Goal: Information Seeking & Learning: Learn about a topic

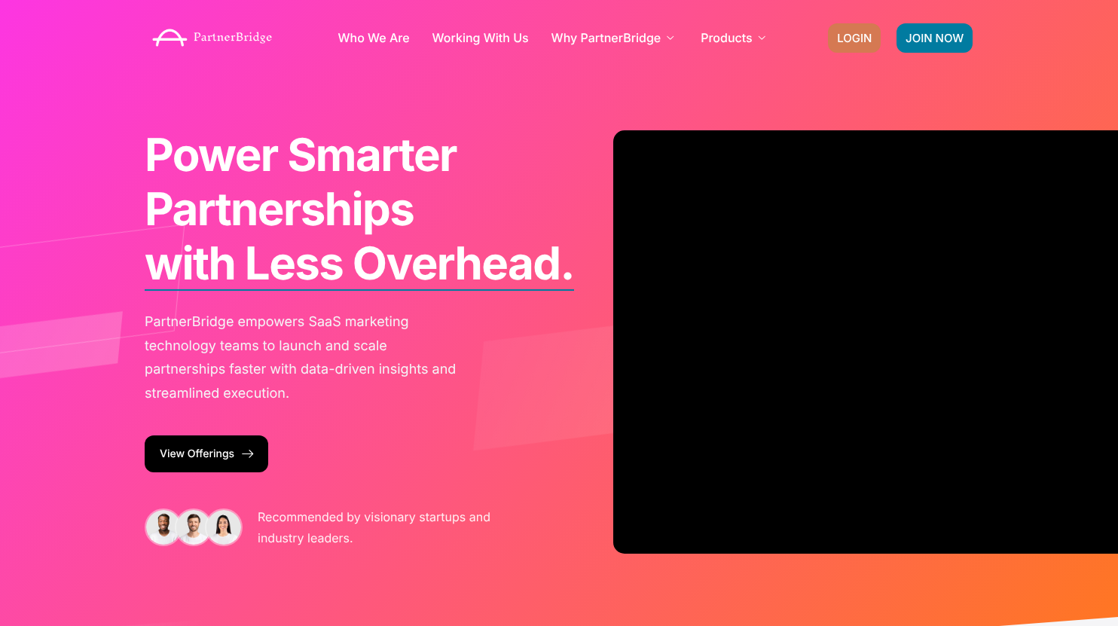
click at [844, 35] on span "LOGIN" at bounding box center [854, 37] width 35 height 11
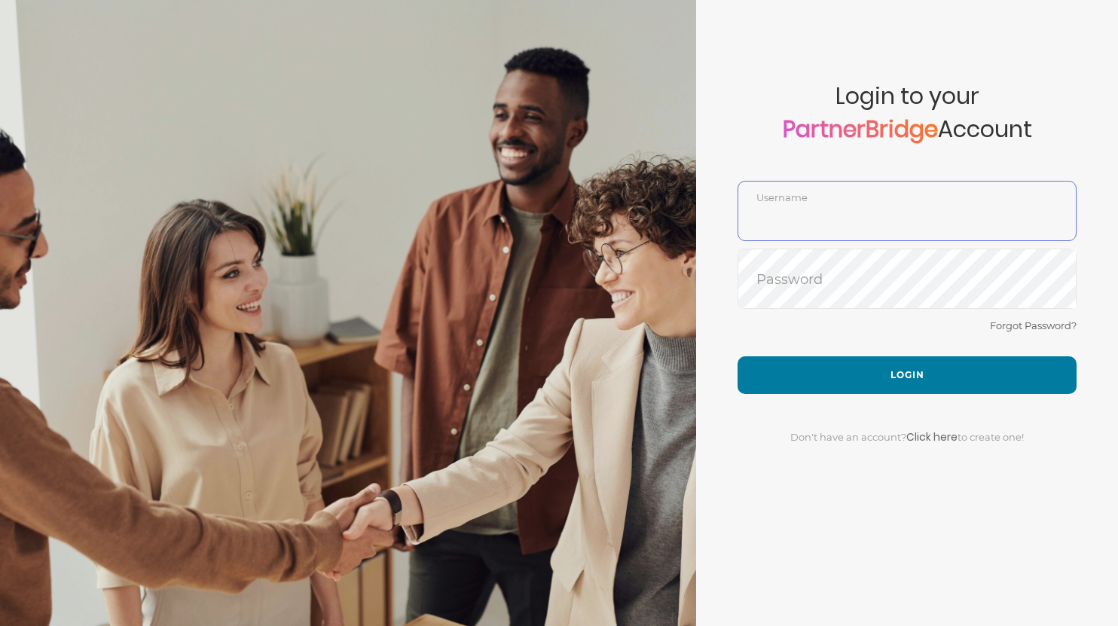
type input "SankalpBajpai"
click at [821, 165] on span "Login to your PartnerBridge Account" at bounding box center [907, 132] width 339 height 98
click at [861, 350] on div "Forgot Password?" at bounding box center [907, 336] width 339 height 40
click at [952, 399] on div "Don't have an account? Click here to create one!" at bounding box center [907, 428] width 339 height 68
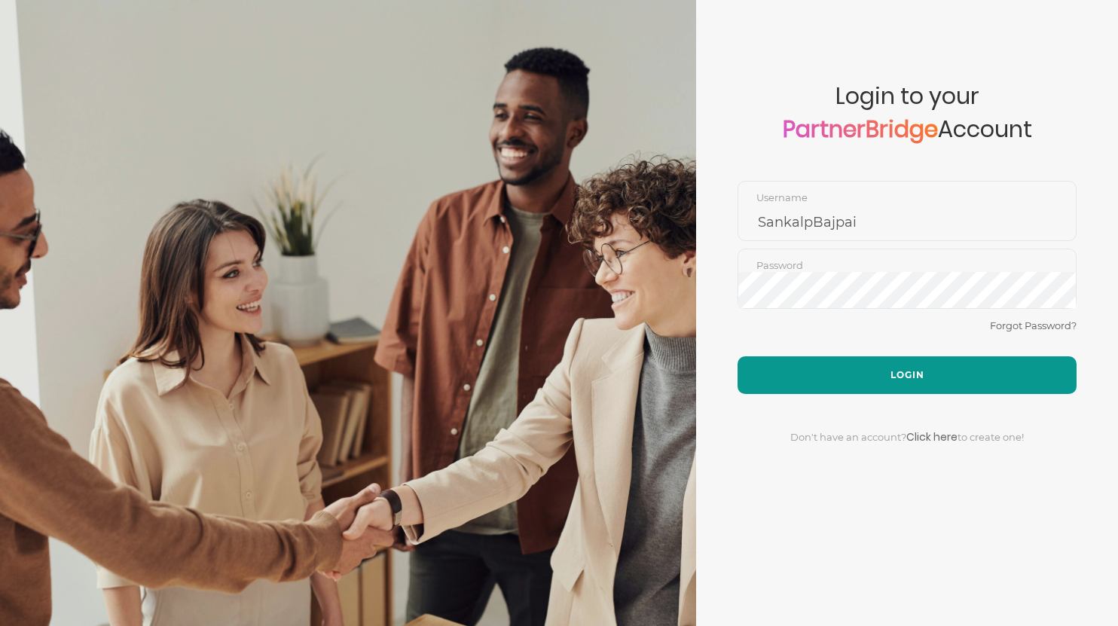
click at [916, 370] on button "Login" at bounding box center [907, 375] width 339 height 38
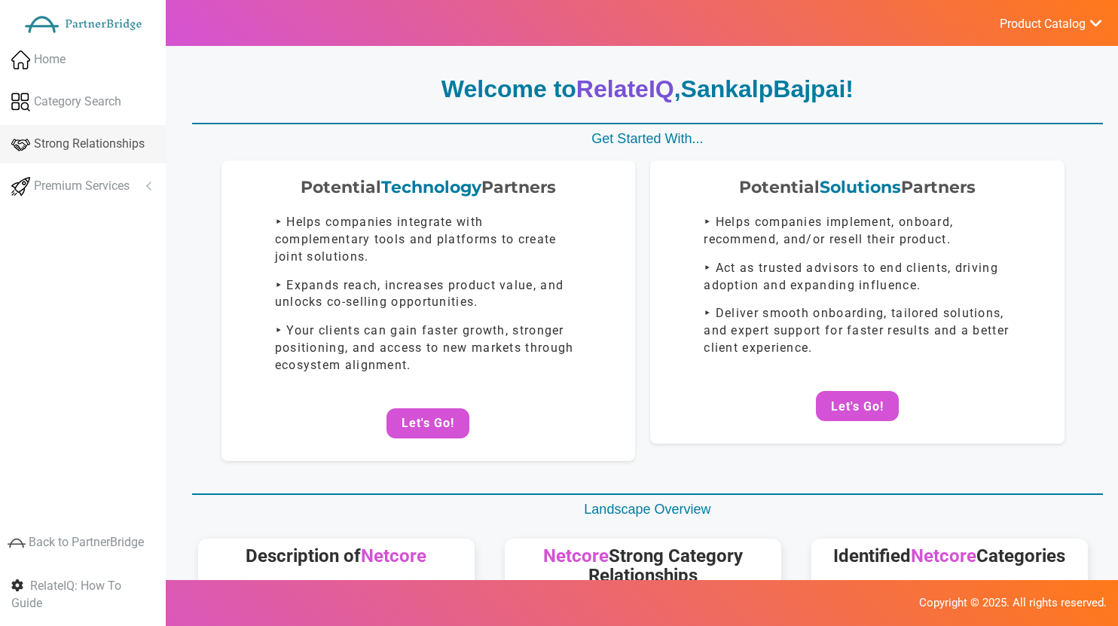
click at [9, 144] on link "Strong Relationships" at bounding box center [83, 144] width 166 height 38
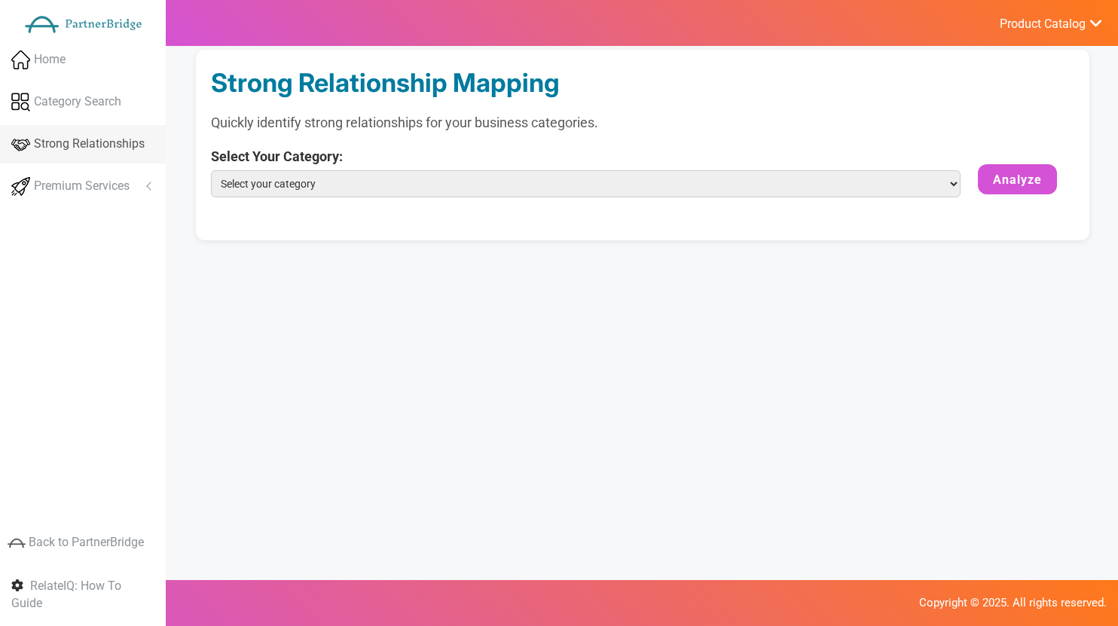
click at [4, 144] on link "Strong Relationships" at bounding box center [83, 144] width 166 height 38
click at [24, 62] on span at bounding box center [20, 62] width 19 height 15
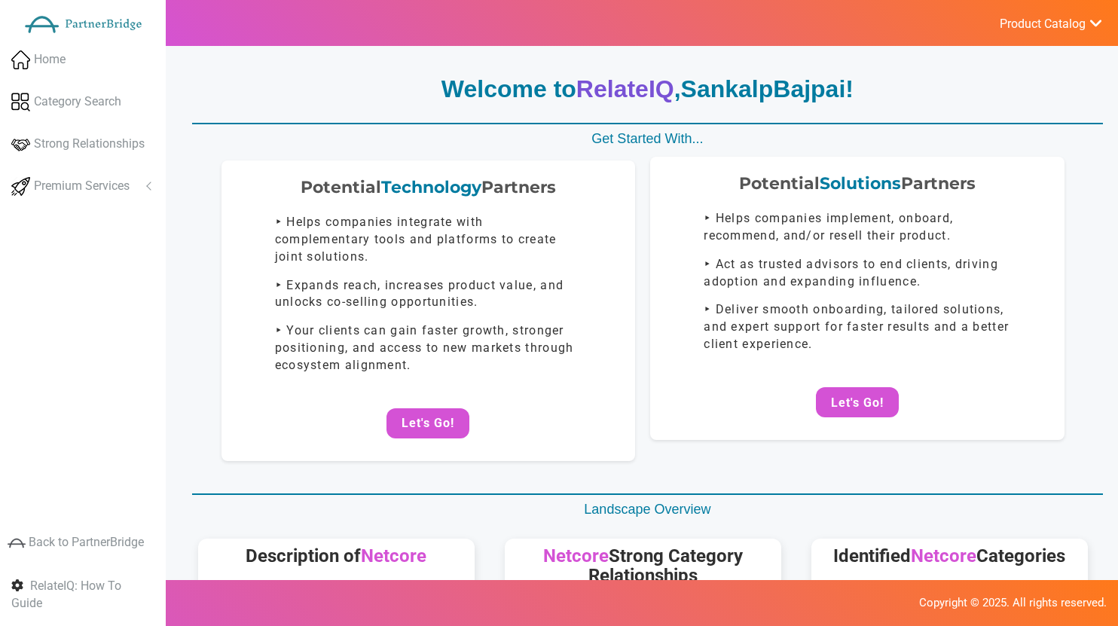
click at [853, 434] on div "Potential Solutions Partners ‣ Helps companies implement, onboard, recommend, a…" at bounding box center [857, 299] width 414 height 284
click at [853, 417] on button "Let's Go!" at bounding box center [857, 402] width 83 height 30
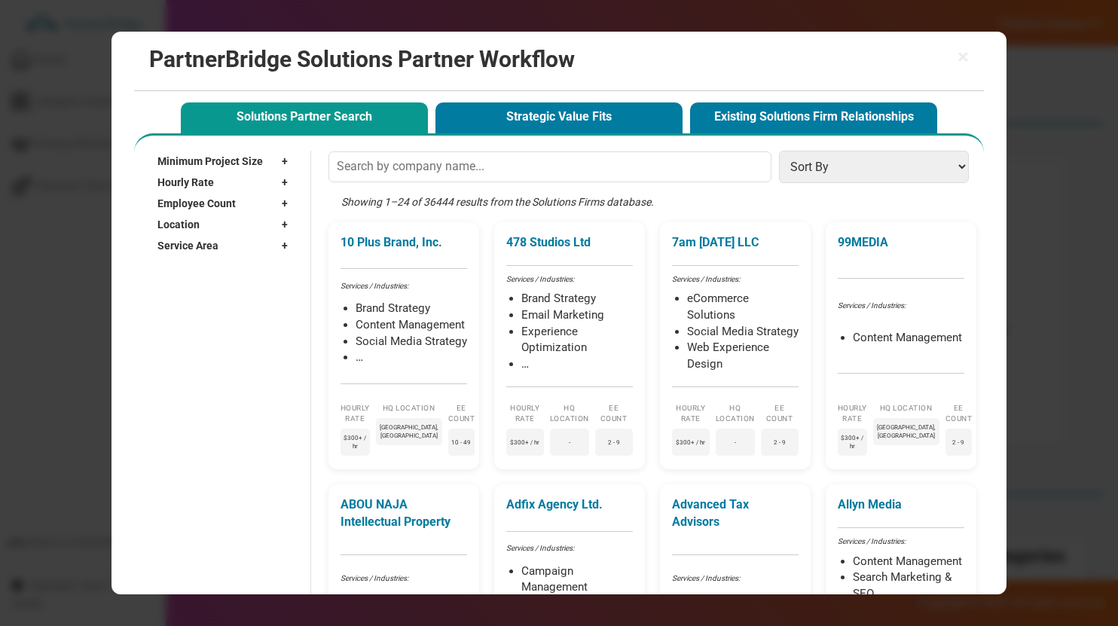
click at [436, 194] on div "Showing 1–24 of 36444 results from the Solutions Firms database." at bounding box center [653, 208] width 648 height 28
click at [440, 203] on div "Showing 1–24 of 36444 results from the Solutions Firms database." at bounding box center [653, 208] width 648 height 28
click at [440, 201] on div "Showing 1–24 of 36444 results from the Solutions Firms database." at bounding box center [653, 208] width 648 height 28
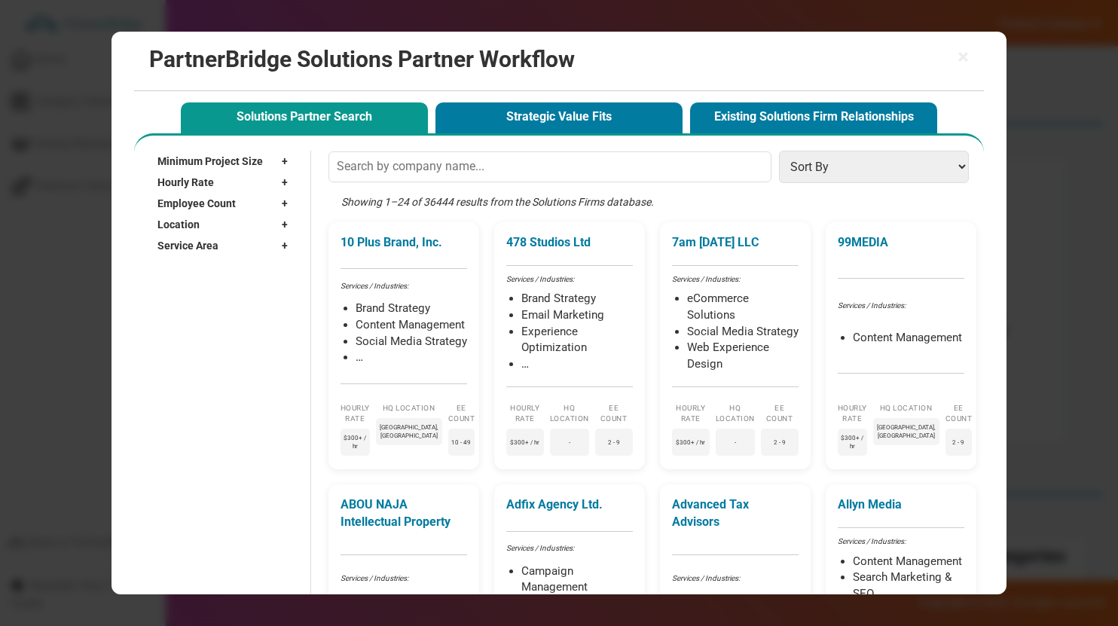
click at [735, 204] on div "Showing 1–24 of 36444 results from the Solutions Firms database." at bounding box center [653, 208] width 648 height 28
click at [827, 151] on select "Sort By Hourly Rate: High to Low Hourly Rate: Low to High Min Project Size: Hig…" at bounding box center [873, 167] width 189 height 32
click at [286, 160] on span "+" at bounding box center [289, 161] width 14 height 15
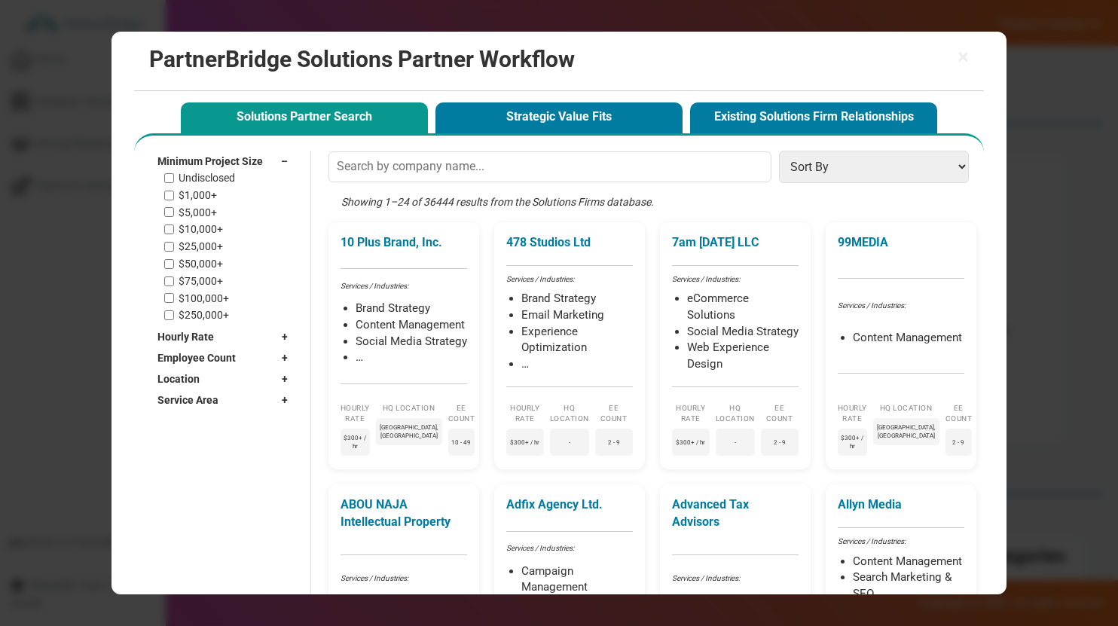
click at [202, 188] on div "Undisclosed $1,000+ $5,000+ $10,000+ $25,000+ $50,000+ $75,000+ $100,000+ $250,…" at bounding box center [229, 247] width 131 height 150
click at [192, 189] on label "$1,000+" at bounding box center [198, 195] width 38 height 13
click at [174, 191] on input "$1,000+" at bounding box center [169, 196] width 10 height 10
checkbox input "true"
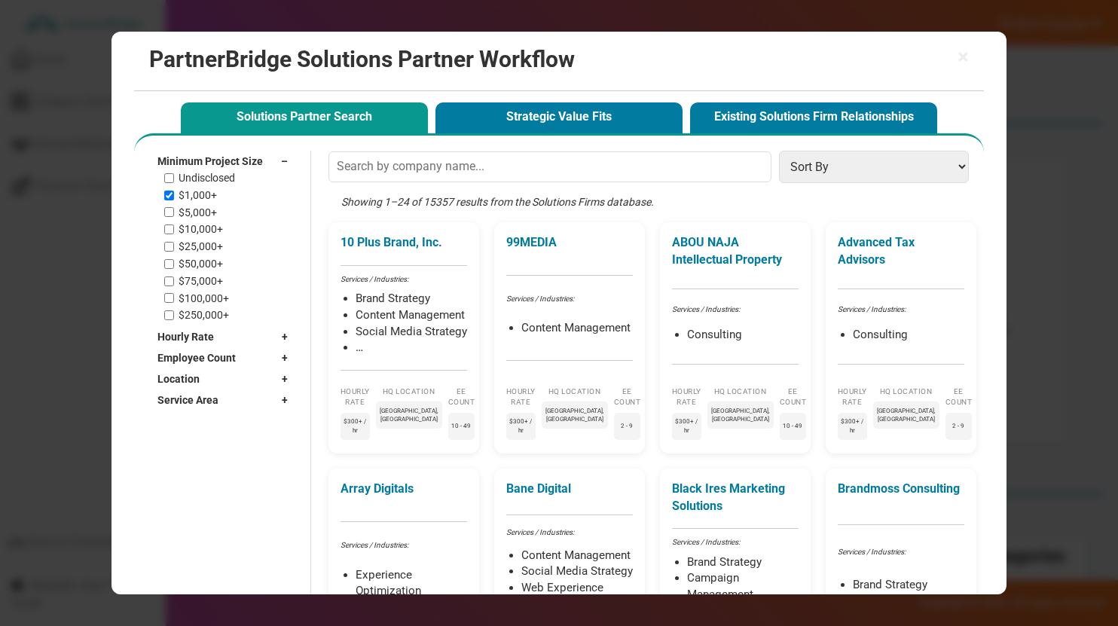
click at [188, 216] on label "$5,000+" at bounding box center [198, 212] width 38 height 13
click at [174, 216] on input "$5,000+" at bounding box center [169, 212] width 10 height 10
checkbox input "true"
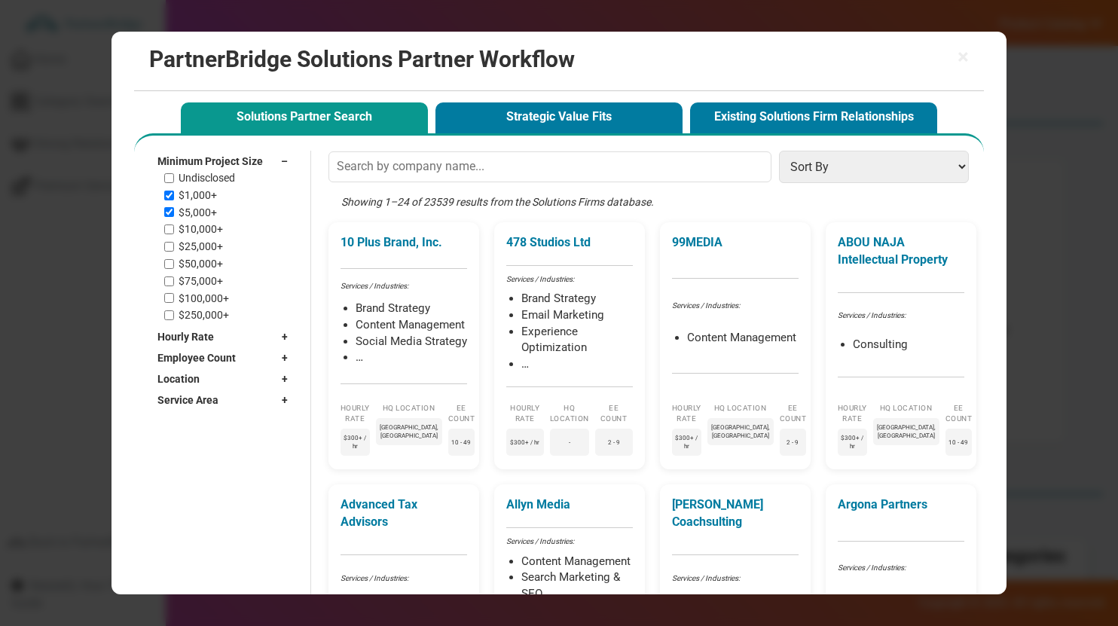
click at [247, 165] on span "Minimum Project Size" at bounding box center [209, 161] width 105 height 15
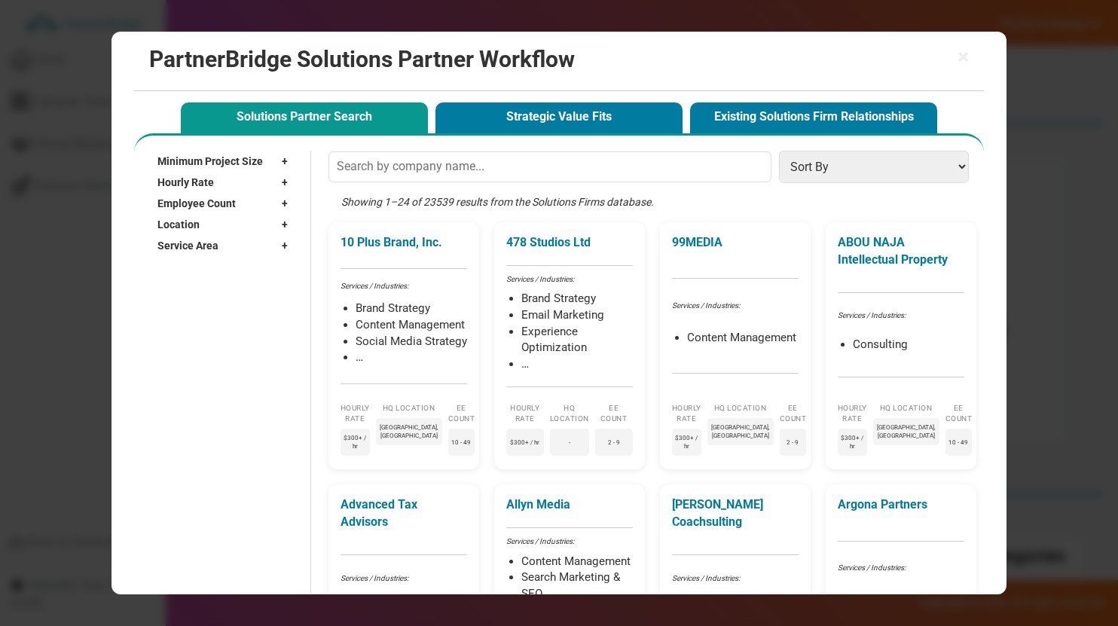
click at [238, 179] on div "Hourly Rate +" at bounding box center [226, 182] width 139 height 21
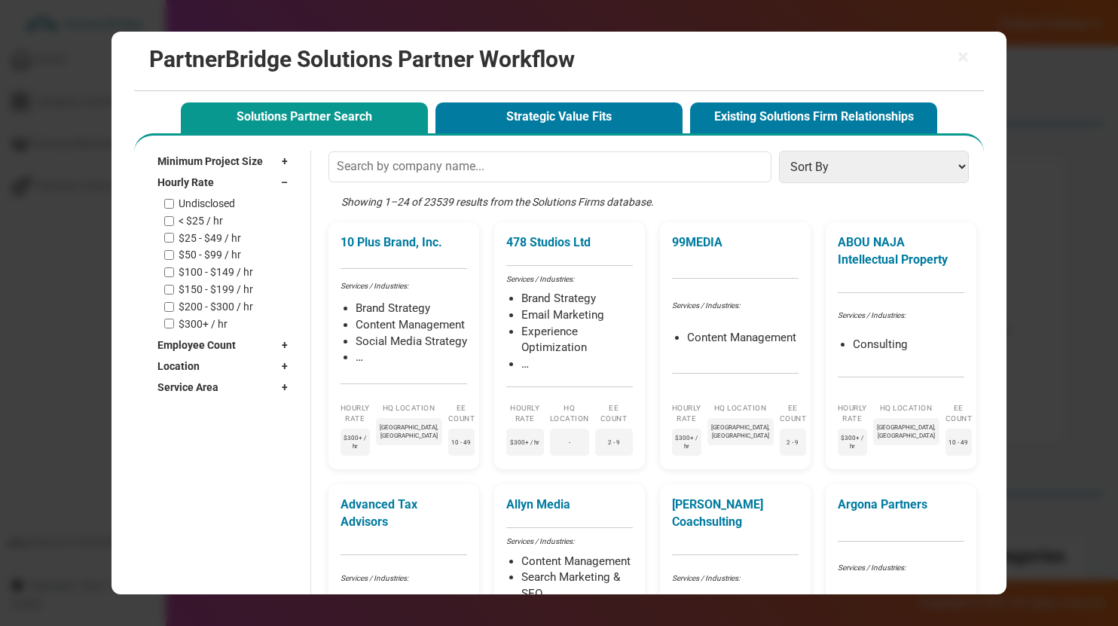
click at [209, 219] on label "< $25 / hr" at bounding box center [201, 221] width 44 height 13
click at [174, 219] on input "< $25 / hr" at bounding box center [169, 221] width 10 height 10
checkbox input "true"
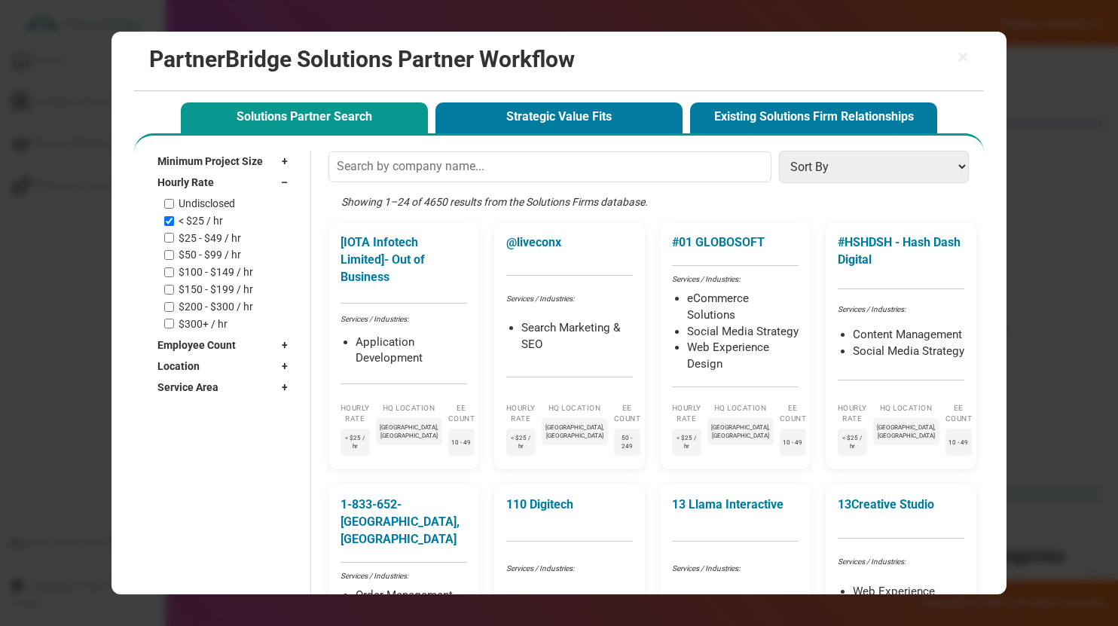
click at [209, 235] on label "$25 - $49 / hr" at bounding box center [210, 238] width 63 height 13
click at [174, 235] on input "$25 - $49 / hr" at bounding box center [169, 238] width 10 height 10
checkbox input "true"
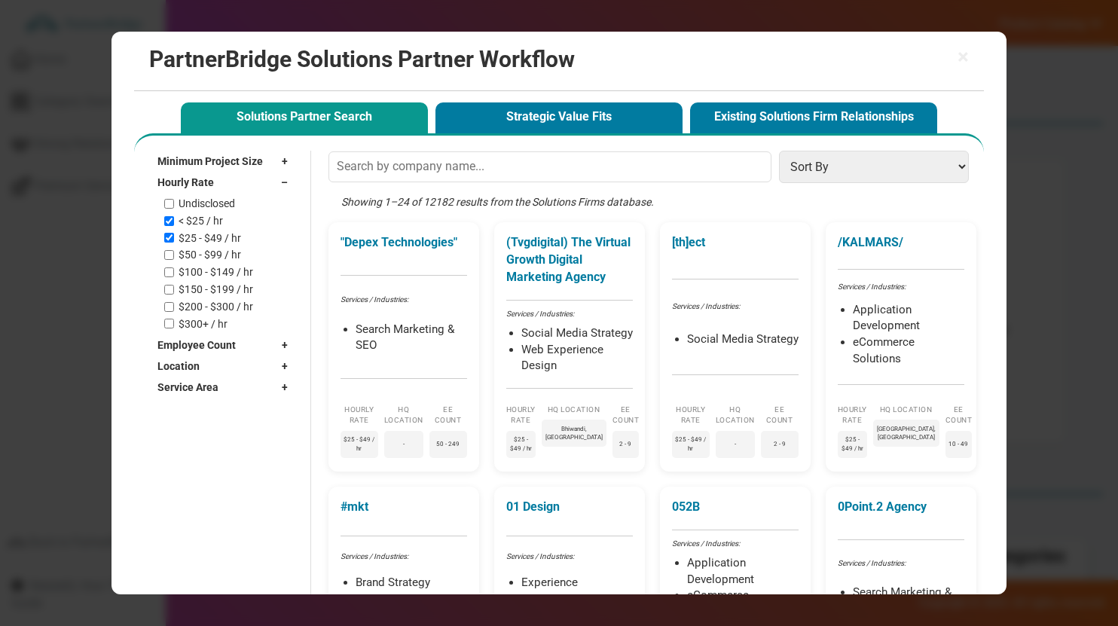
click at [236, 179] on div "Hourly Rate –" at bounding box center [226, 182] width 139 height 21
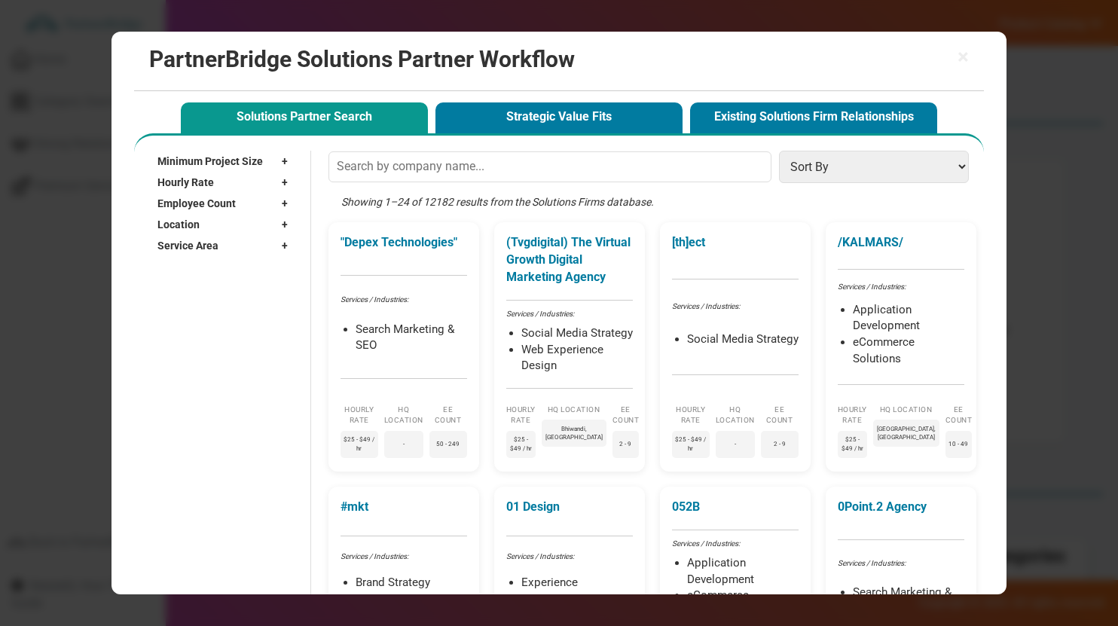
click at [239, 202] on div "Employee Count +" at bounding box center [226, 203] width 139 height 21
click at [193, 237] on label "2 - 9" at bounding box center [189, 237] width 20 height 13
click at [174, 237] on input "2 - 9" at bounding box center [169, 238] width 10 height 10
checkbox input "true"
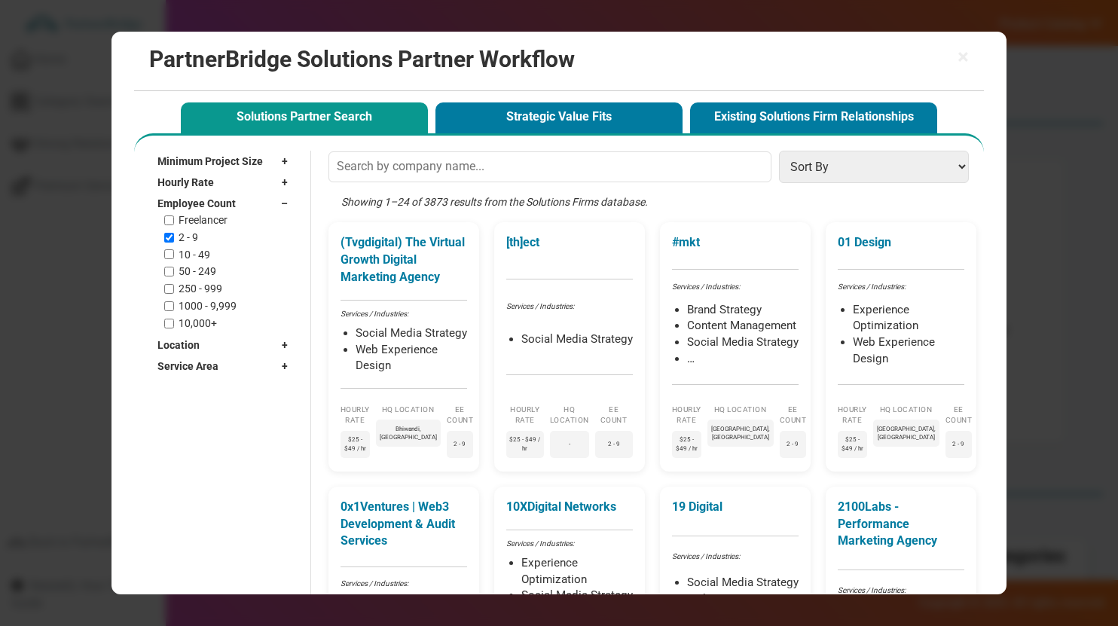
click at [194, 258] on label "10 - 49" at bounding box center [195, 255] width 32 height 13
click at [174, 258] on input "10 - 49" at bounding box center [169, 254] width 10 height 10
checkbox input "true"
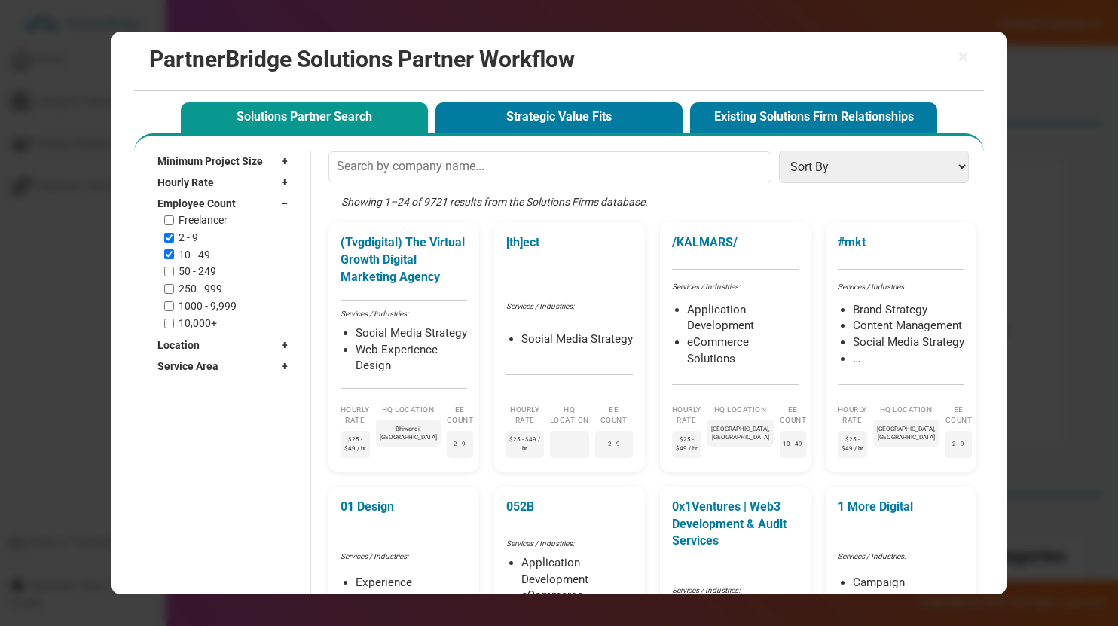
click at [209, 203] on span "Employee Count" at bounding box center [196, 203] width 78 height 15
click at [215, 223] on div "Location +" at bounding box center [226, 224] width 139 height 21
click at [222, 250] on input "text" at bounding box center [218, 246] width 123 height 23
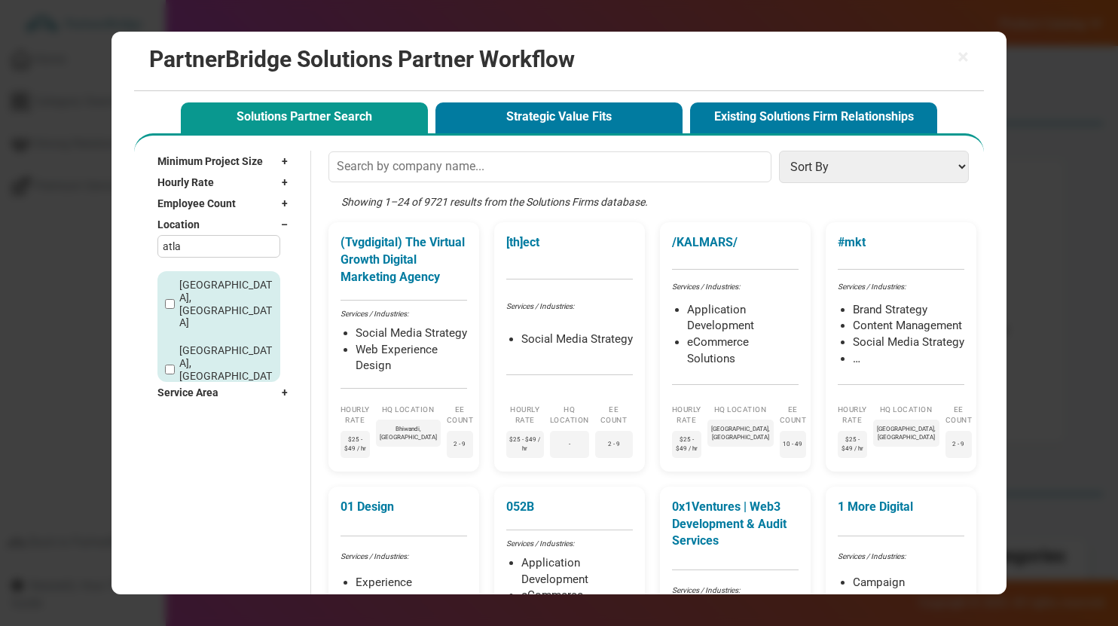
type input "atla"
click at [191, 269] on div "atla Atlanta, GA Atlantic Beach, FL Atlantic City, NJ Ratlam, India" at bounding box center [218, 308] width 123 height 147
click at [191, 280] on label "Atlanta, GA" at bounding box center [227, 304] width 97 height 50
click at [175, 299] on input "Atlanta, GA" at bounding box center [170, 304] width 10 height 10
checkbox input "true"
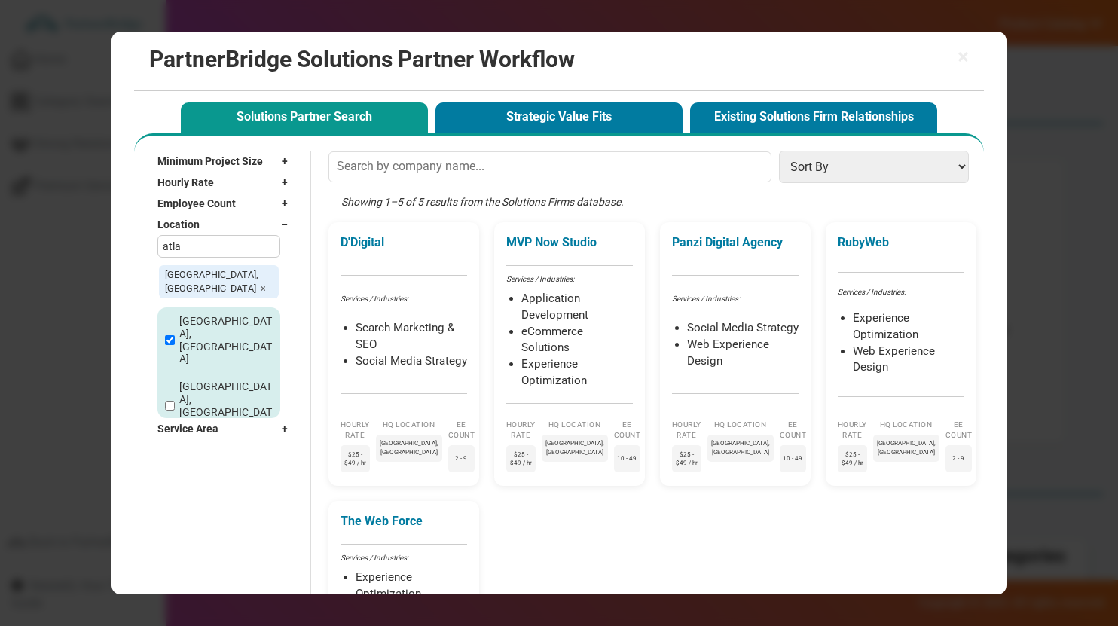
click at [228, 221] on div "Location –" at bounding box center [226, 224] width 139 height 21
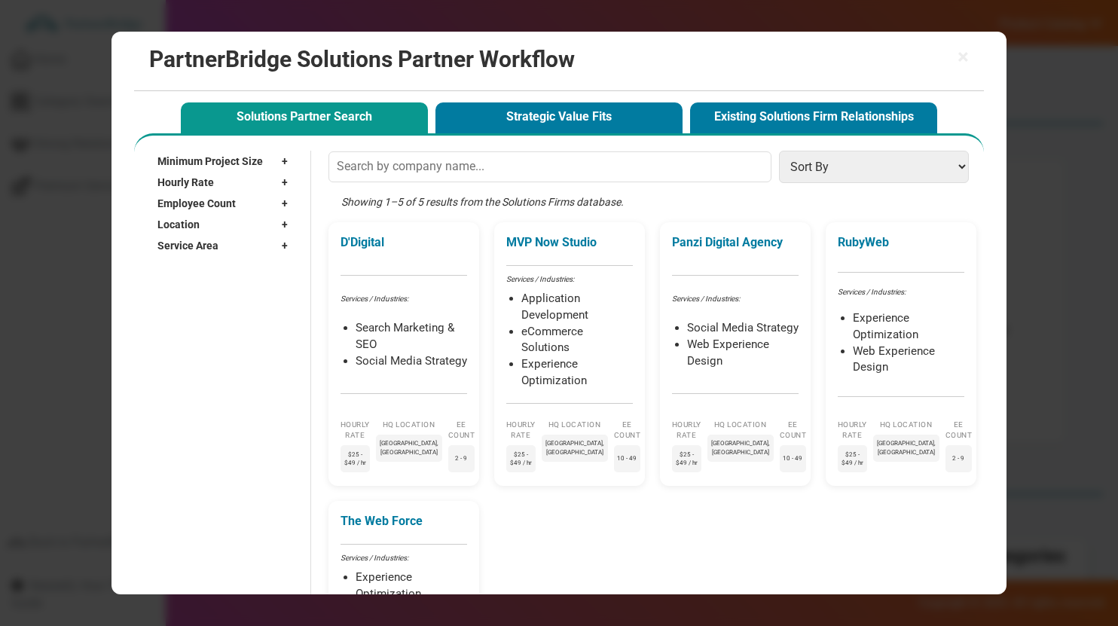
click at [264, 255] on div "Service Area +" at bounding box center [226, 245] width 139 height 21
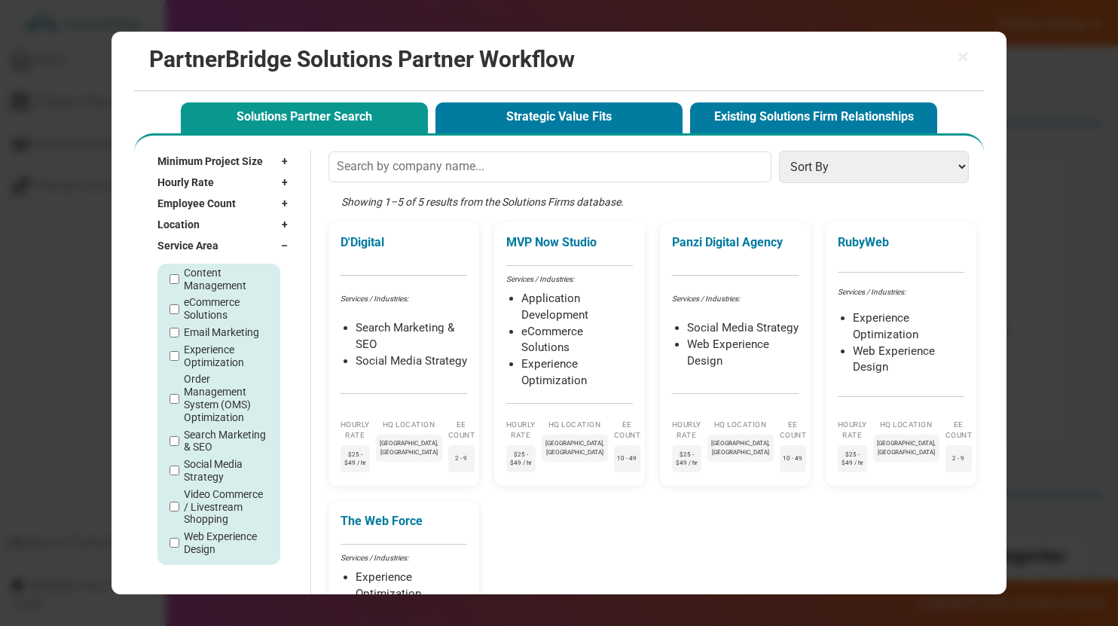
scroll to position [125, 0]
click at [207, 537] on label "Web Experience Design" at bounding box center [226, 539] width 84 height 26
click at [179, 537] on input "Web Experience Design" at bounding box center [175, 538] width 10 height 10
checkbox input "true"
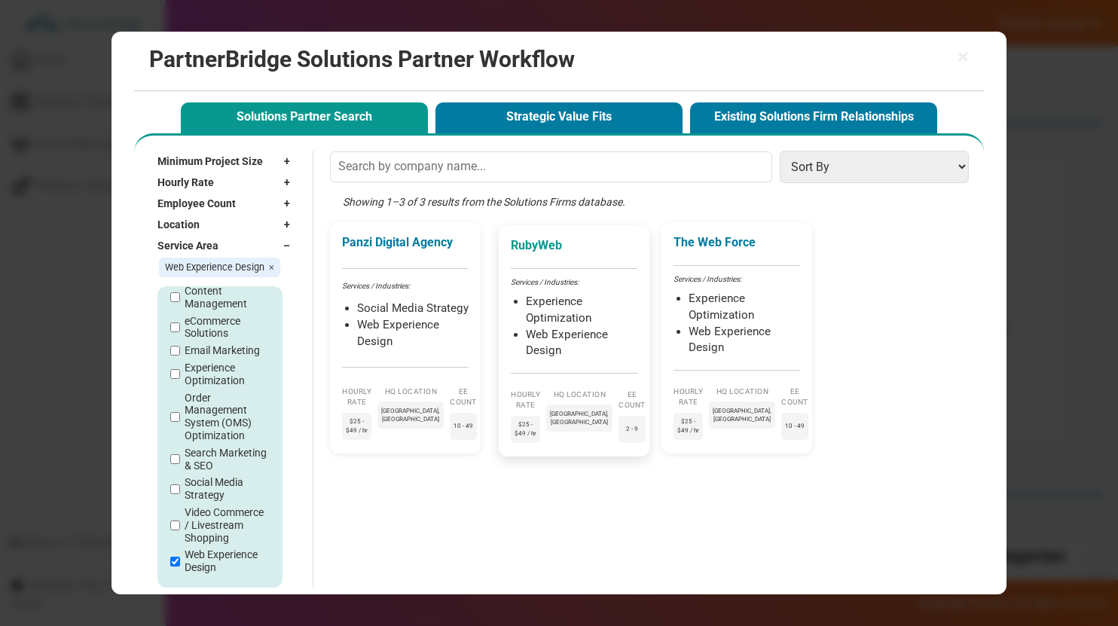
click at [574, 249] on p "RubyWeb" at bounding box center [574, 245] width 127 height 17
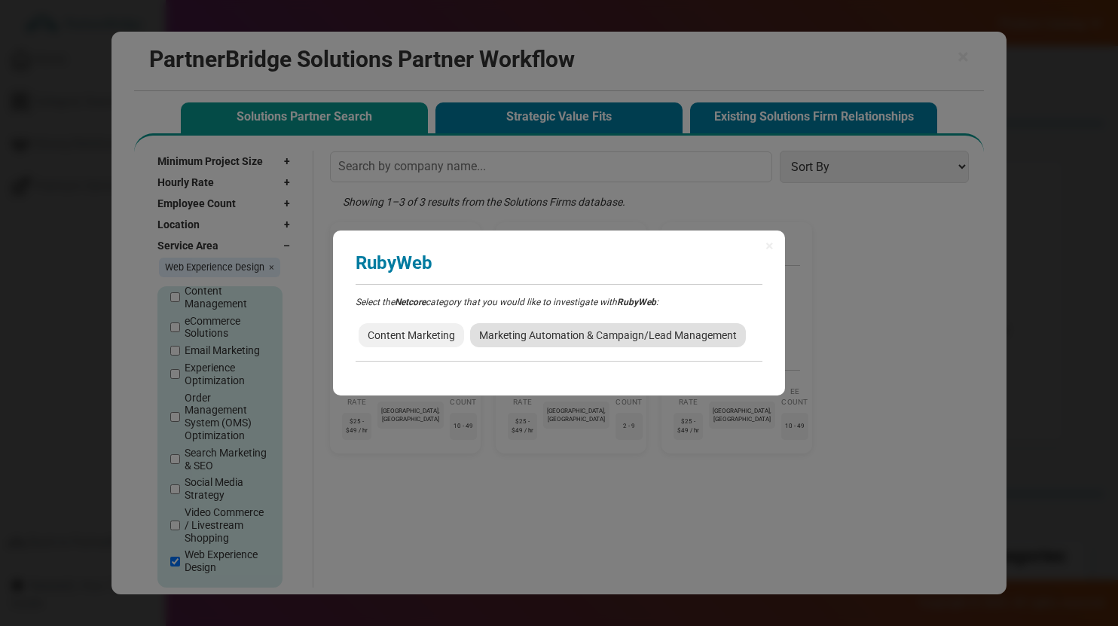
click at [530, 339] on span "Marketing Automation & Campaign/Lead Management" at bounding box center [608, 335] width 276 height 24
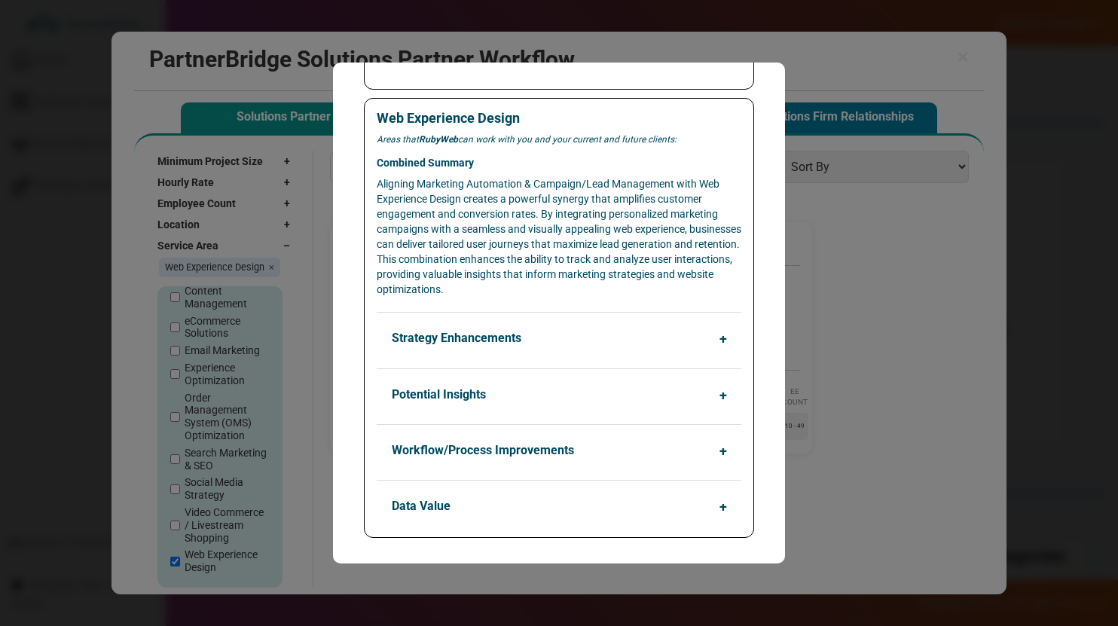
scroll to position [561, 0]
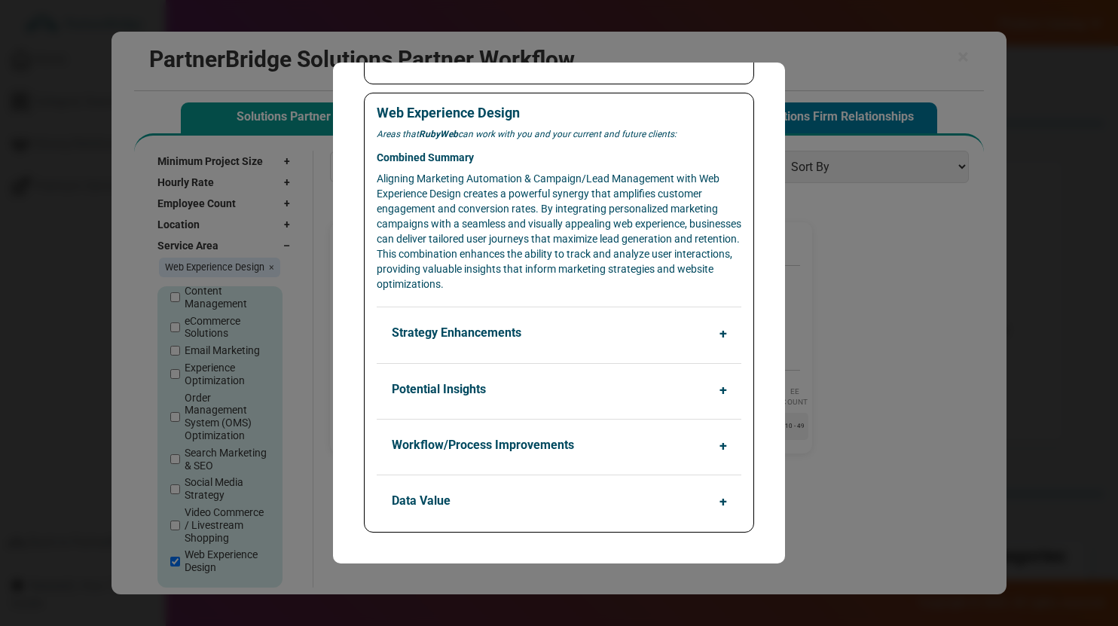
click at [647, 345] on button "Strategy Enhancements" at bounding box center [563, 333] width 365 height 29
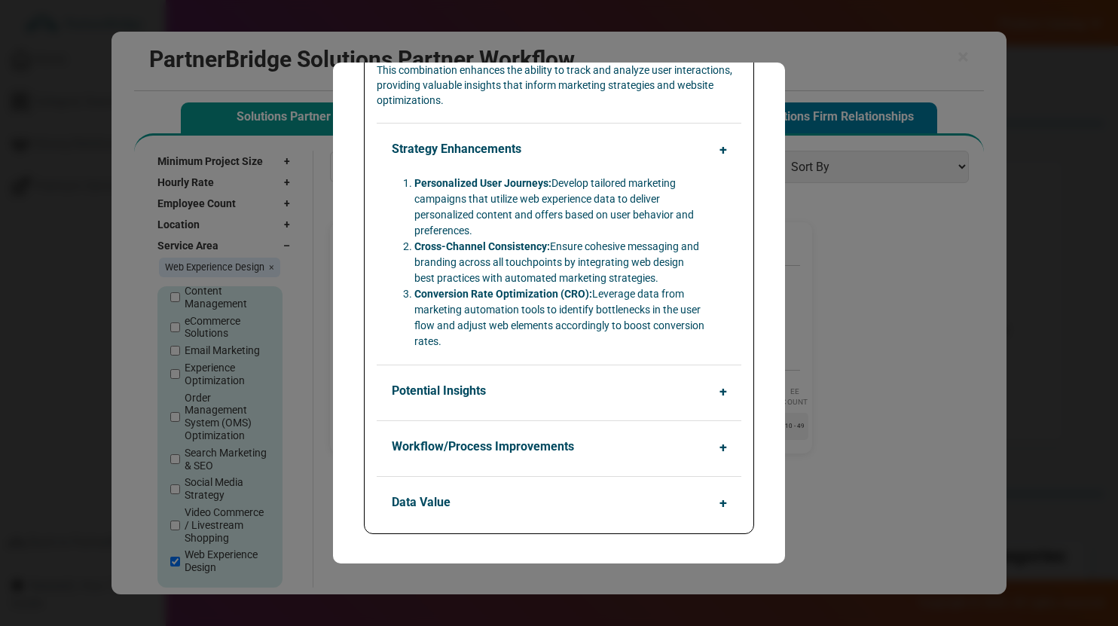
scroll to position [746, 0]
click at [570, 375] on button "Potential Insights" at bounding box center [563, 389] width 365 height 29
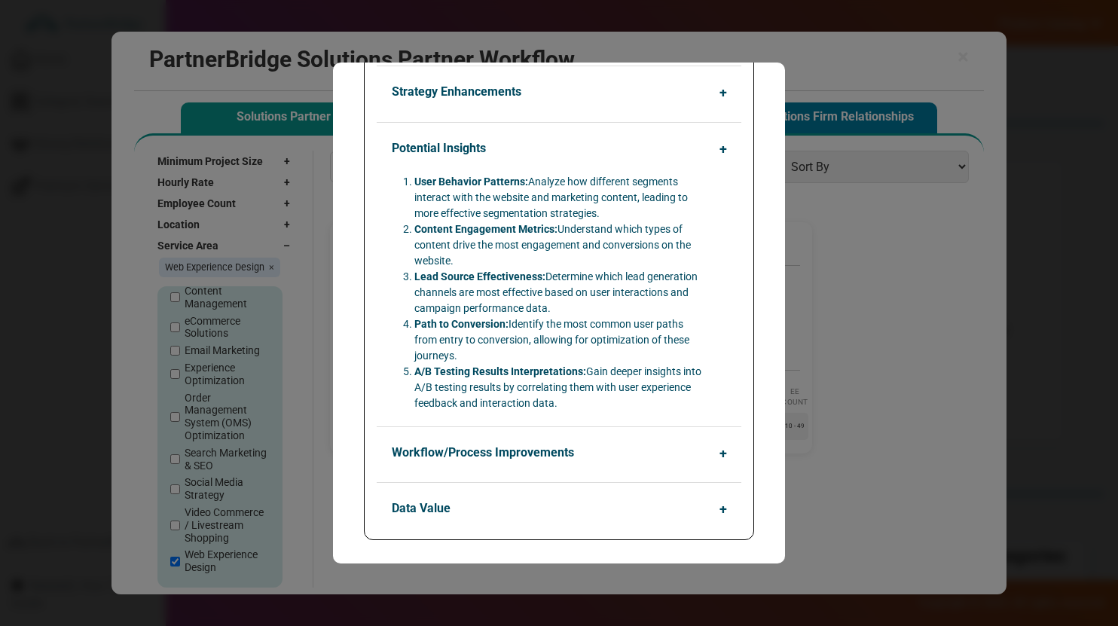
scroll to position [809, 0]
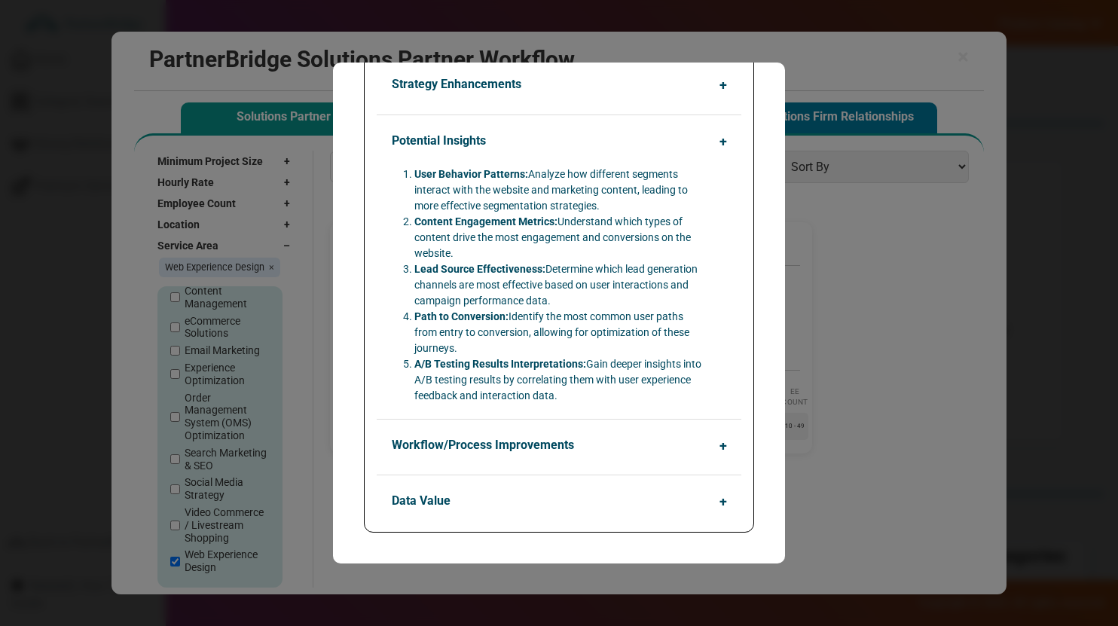
click at [593, 447] on button "Workflow/Process Improvements" at bounding box center [563, 445] width 365 height 29
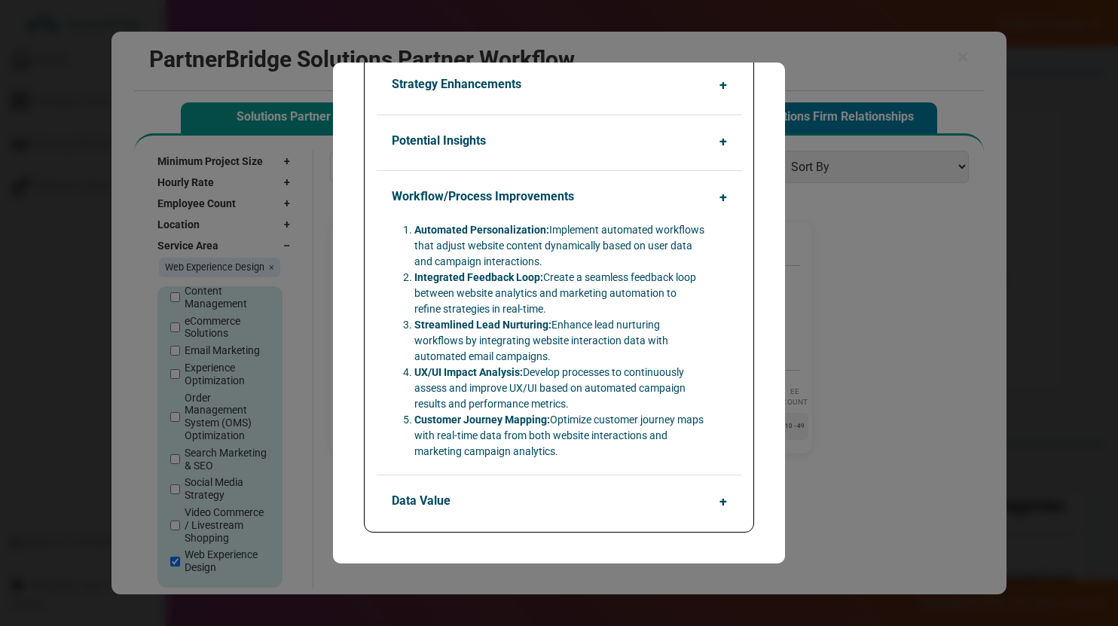
scroll to position [56, 0]
click at [579, 496] on button "Data Value" at bounding box center [563, 501] width 365 height 29
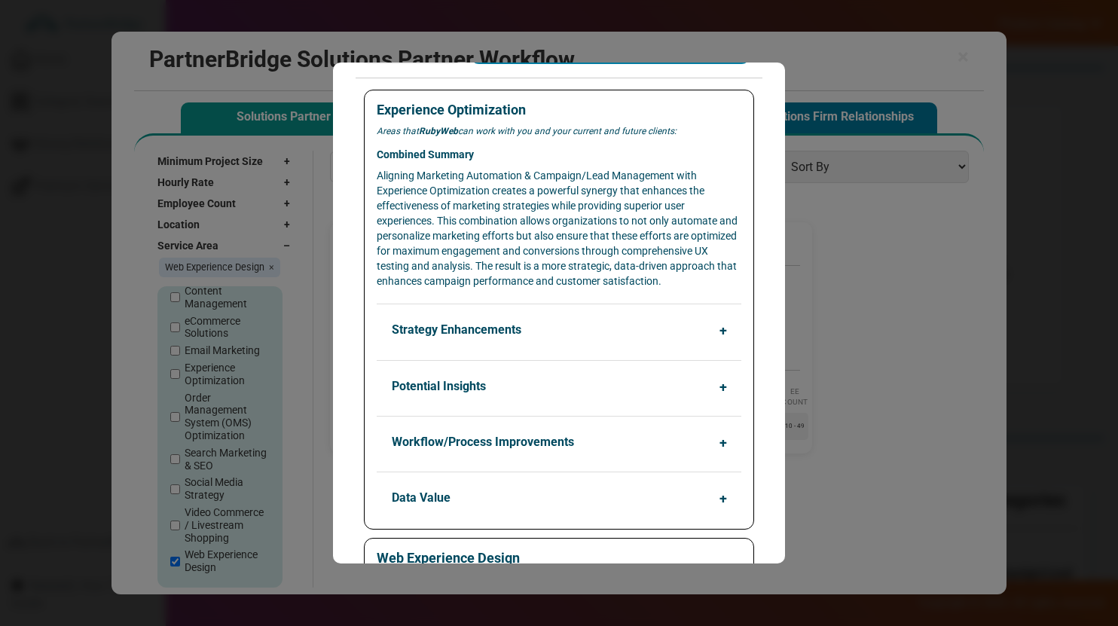
scroll to position [0, 0]
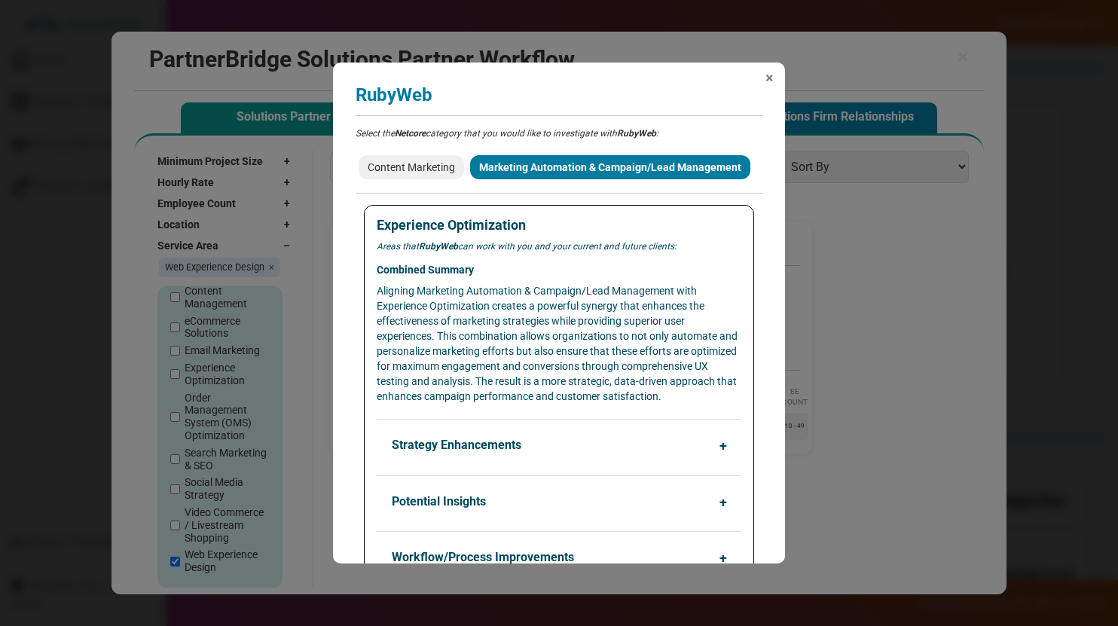
click at [769, 73] on span "×" at bounding box center [770, 77] width 8 height 15
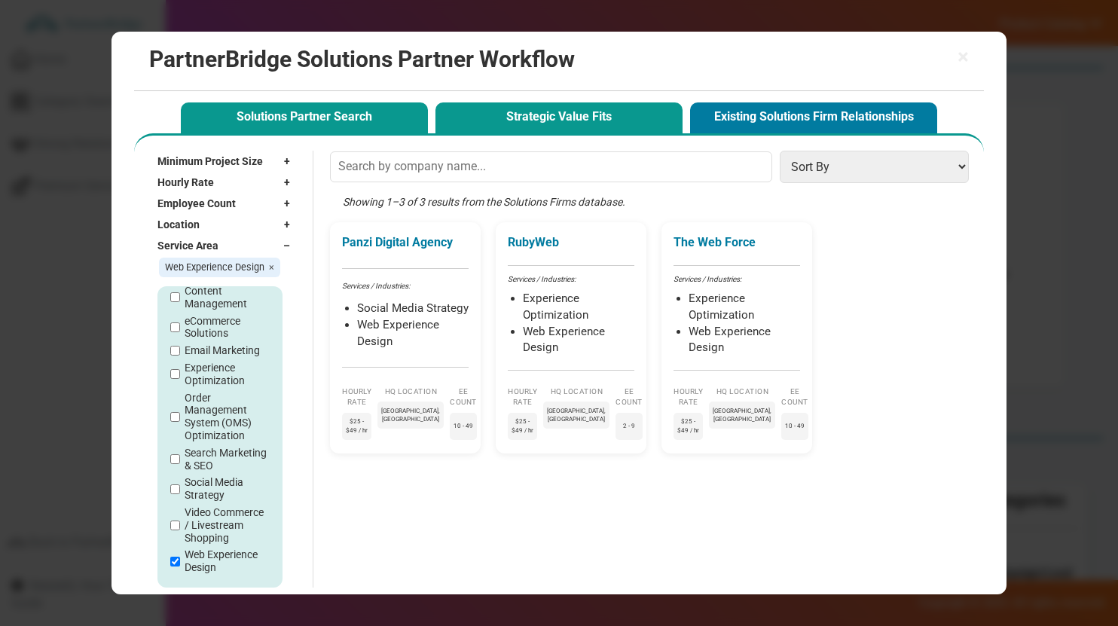
click at [583, 121] on button "Strategic Value Fits" at bounding box center [559, 117] width 247 height 31
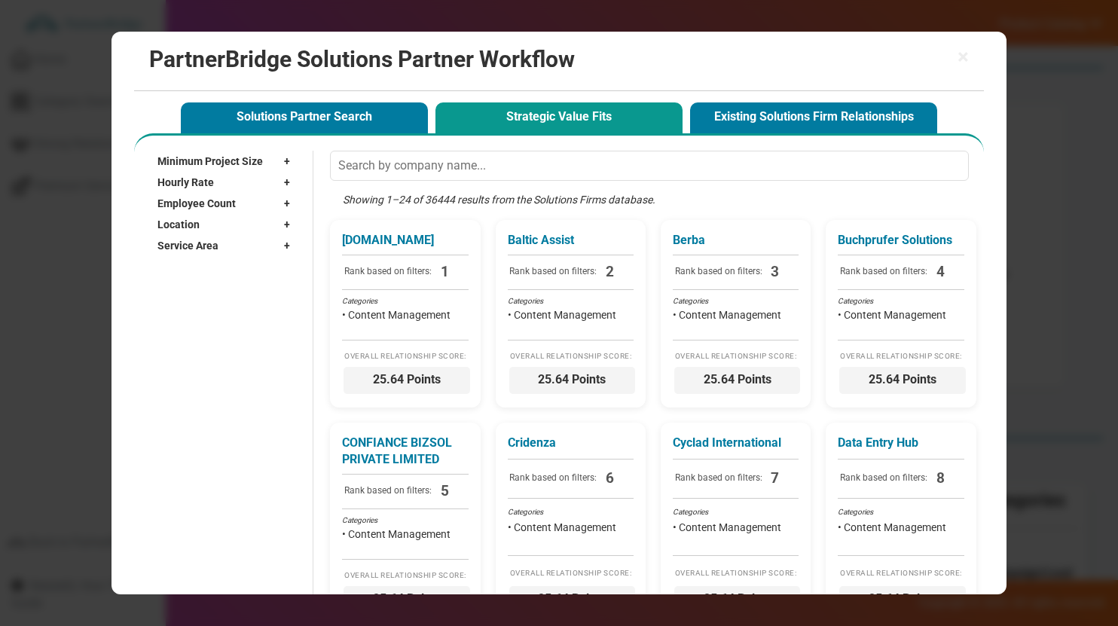
click at [277, 191] on div "Hourly Rate +" at bounding box center [227, 182] width 140 height 21
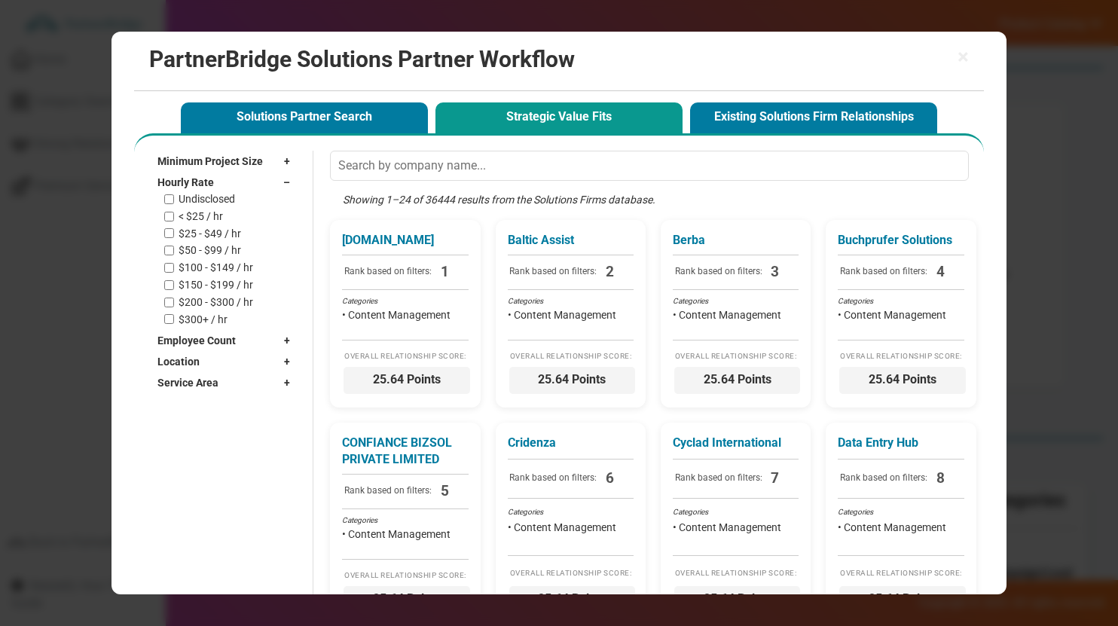
click at [266, 152] on div "Minimum Project Size +" at bounding box center [227, 161] width 140 height 21
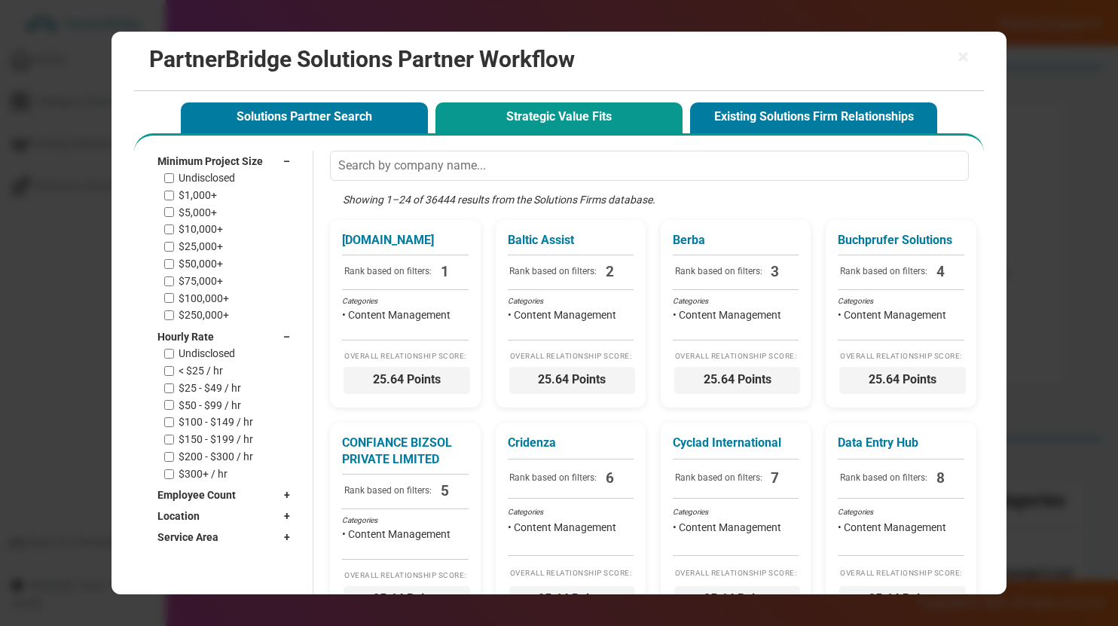
click at [203, 197] on label "$1,000+" at bounding box center [198, 195] width 38 height 13
click at [174, 197] on input "$1,000+" at bounding box center [169, 196] width 10 height 10
checkbox input "true"
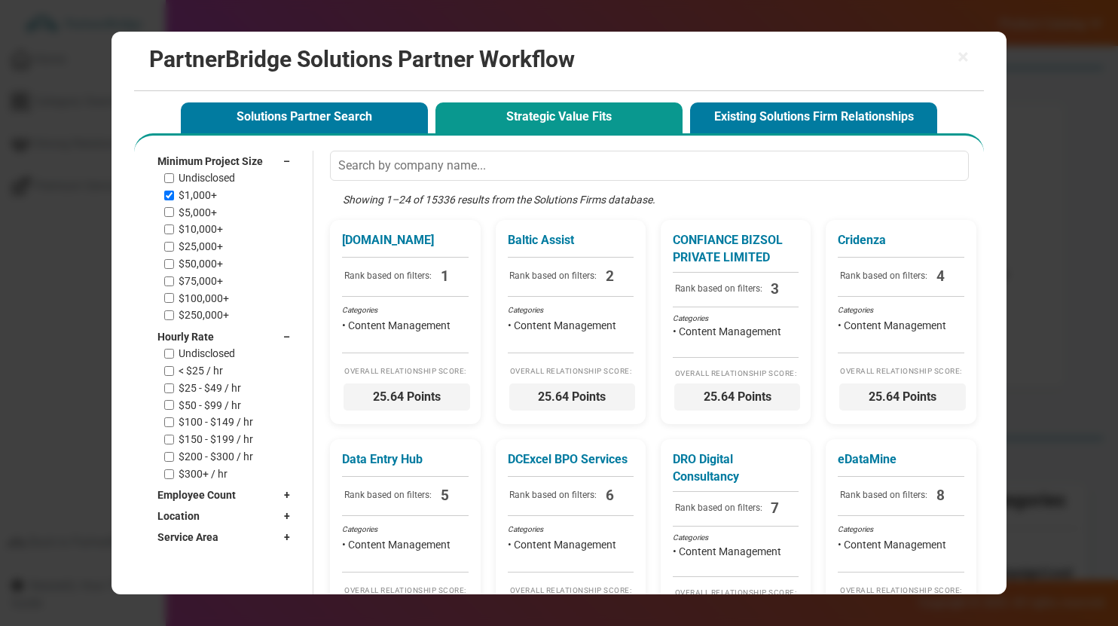
click at [203, 212] on label "$5,000+" at bounding box center [198, 212] width 38 height 13
click at [174, 212] on input "$5,000+" at bounding box center [169, 212] width 10 height 10
checkbox input "true"
click at [203, 234] on label "$10,000+" at bounding box center [201, 229] width 44 height 13
click at [174, 234] on input "$10,000+" at bounding box center [169, 230] width 10 height 10
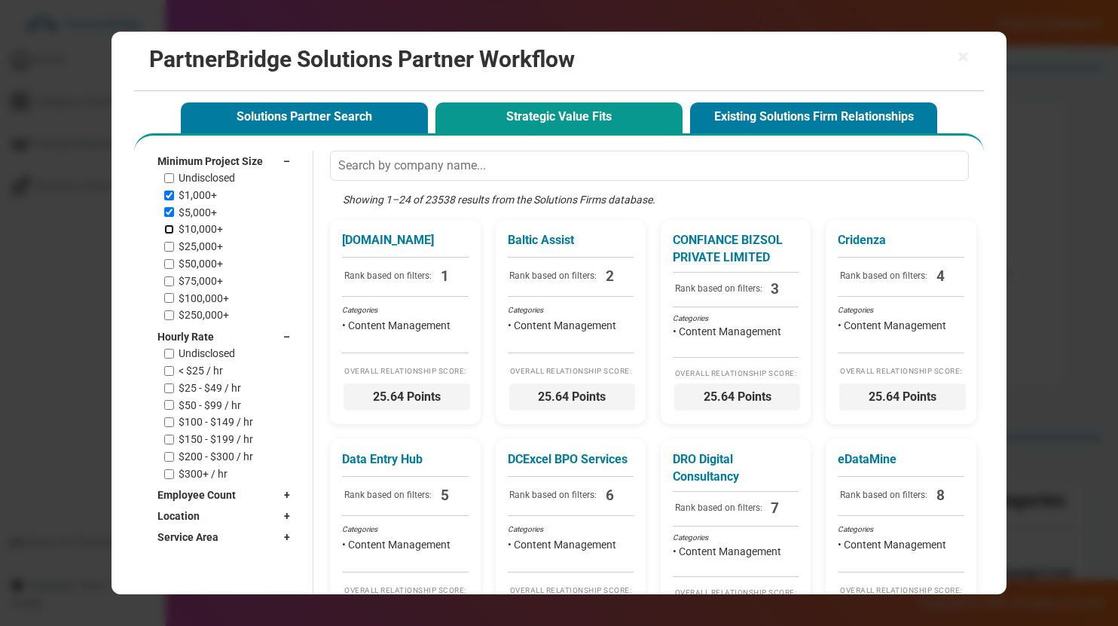
checkbox input "true"
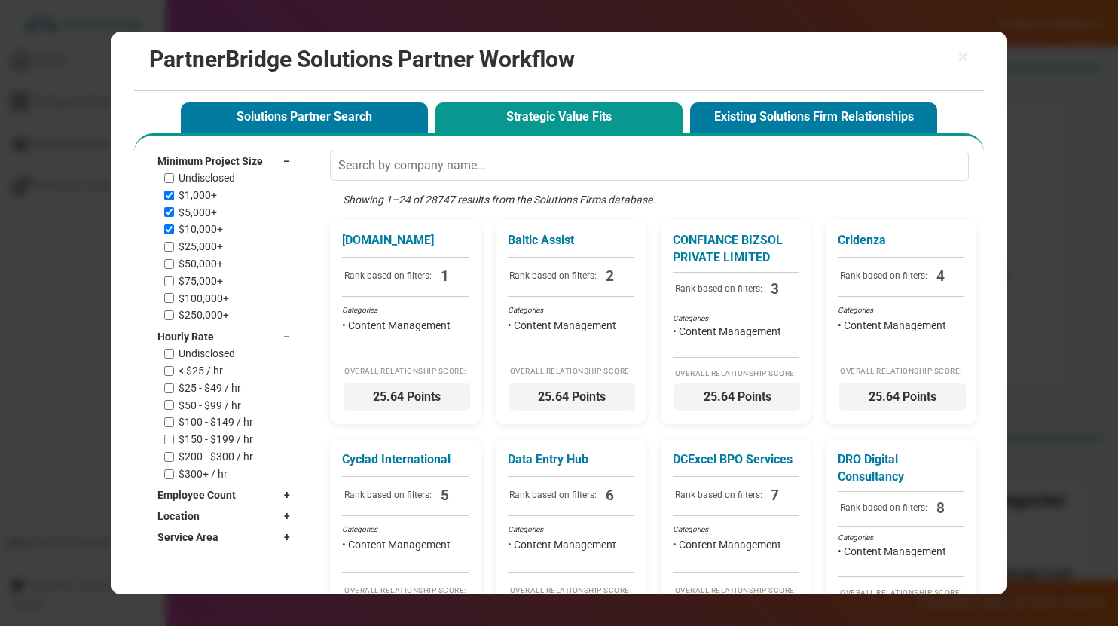
click at [208, 164] on span "Minimum Project Size" at bounding box center [209, 161] width 105 height 15
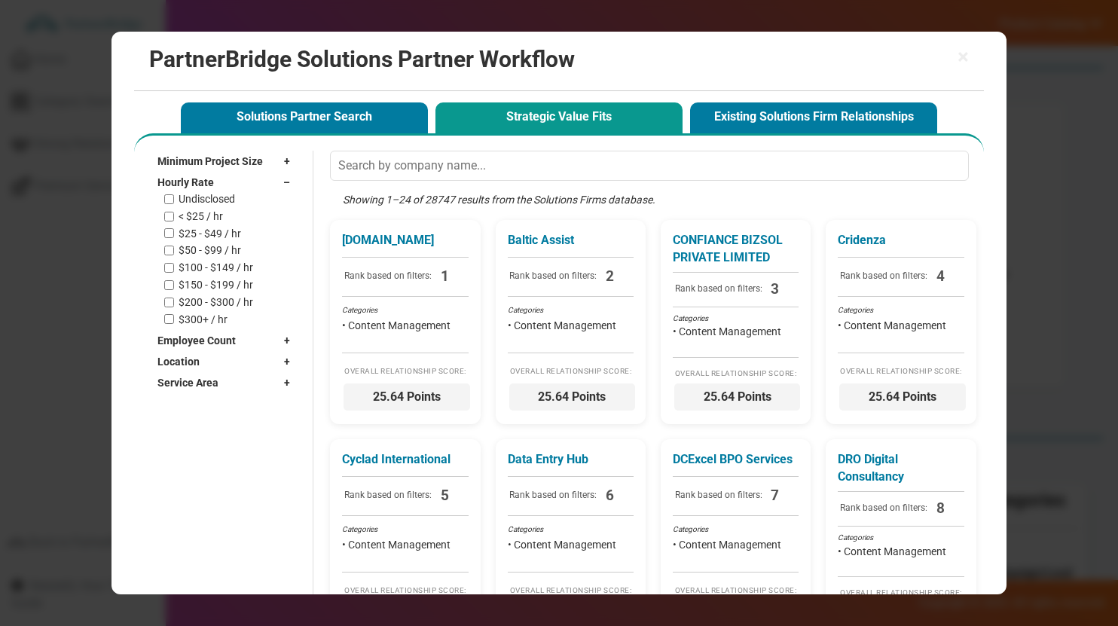
click at [209, 207] on div "Undisclosed < $25 / hr $25 - $49 / hr $50 - $99 / hr $100 - $149 / hr $150 - $1…" at bounding box center [230, 259] width 133 height 133
click at [209, 210] on label "< $25 / hr" at bounding box center [201, 216] width 44 height 13
click at [174, 212] on input "< $25 / hr" at bounding box center [169, 217] width 10 height 10
checkbox input "true"
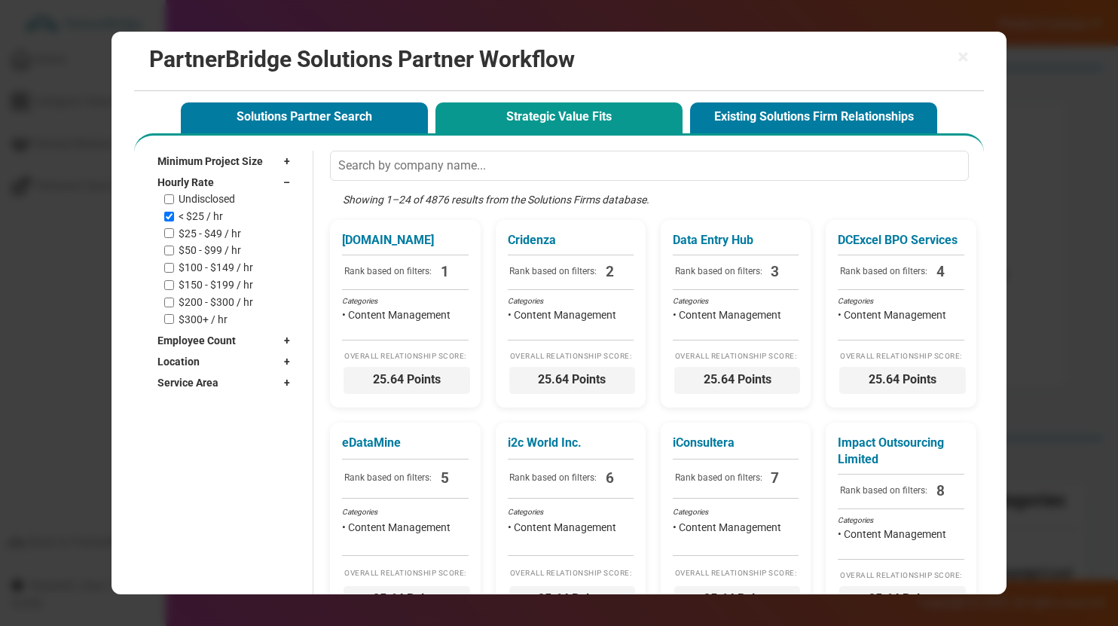
click at [212, 222] on div "Undisclosed < $25 / hr $25 - $49 / hr $50 - $99 / hr $100 - $149 / hr $150 - $1…" at bounding box center [230, 259] width 133 height 133
click at [213, 226] on div "Undisclosed < $25 / hr $25 - $49 / hr $50 - $99 / hr $100 - $149 / hr $150 - $1…" at bounding box center [230, 259] width 133 height 133
click at [214, 231] on label "$25 - $49 / hr" at bounding box center [210, 234] width 63 height 13
click at [174, 231] on input "$25 - $49 / hr" at bounding box center [169, 233] width 10 height 10
checkbox input "true"
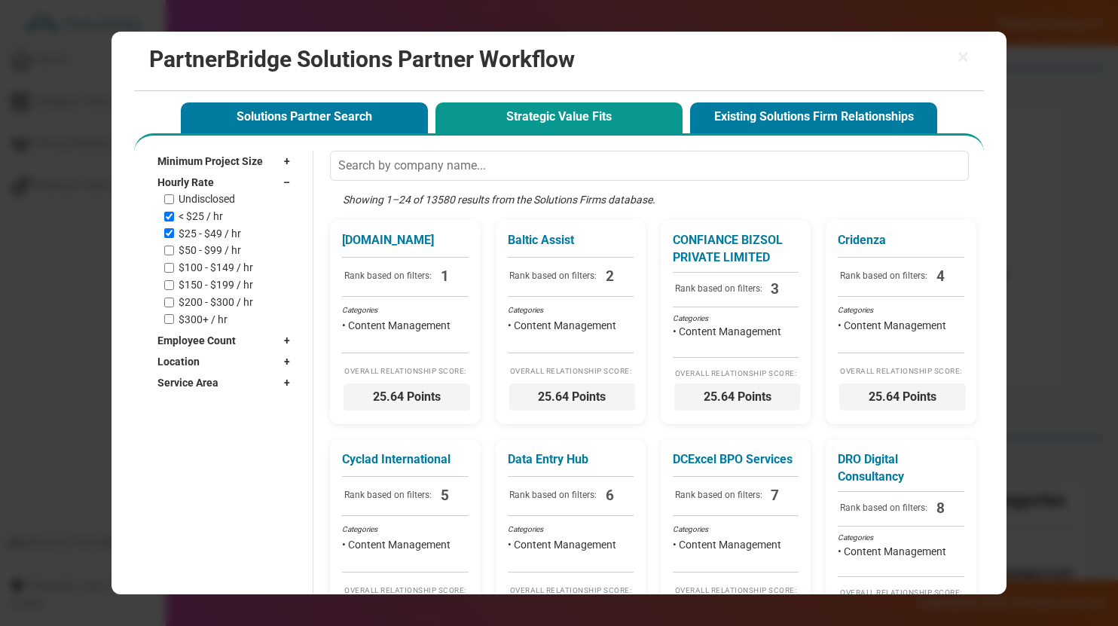
click at [215, 179] on div "Hourly Rate –" at bounding box center [227, 182] width 140 height 21
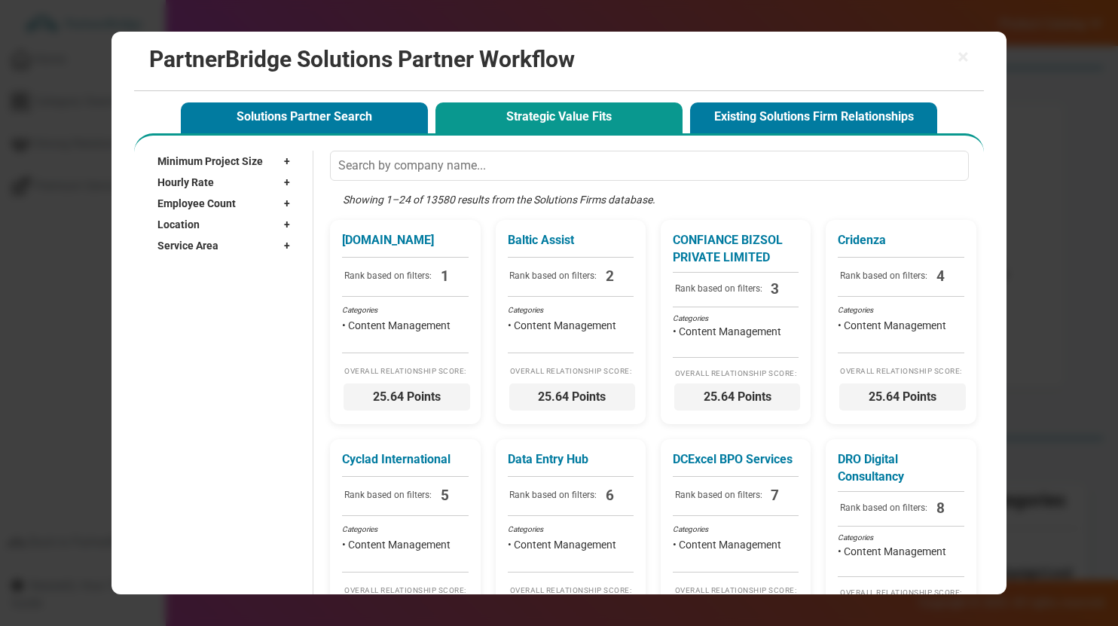
click at [221, 212] on div "Employee Count +" at bounding box center [227, 203] width 140 height 21
click at [197, 234] on label "2 - 9" at bounding box center [189, 237] width 20 height 13
click at [174, 234] on input "2 - 9" at bounding box center [169, 238] width 10 height 10
checkbox input "true"
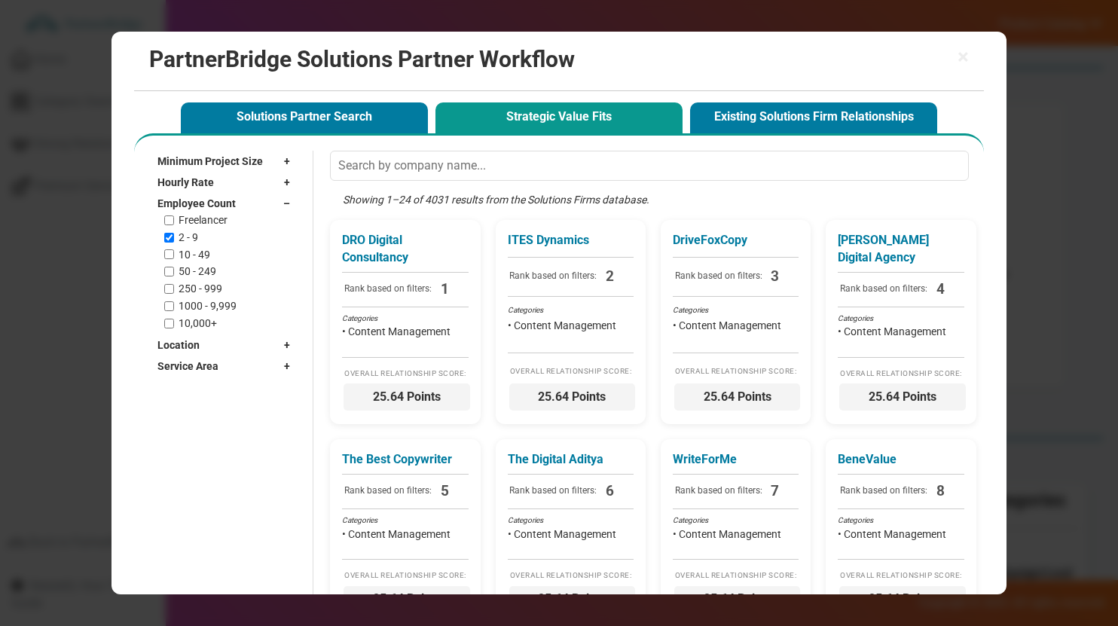
click at [203, 249] on label "10 - 49" at bounding box center [195, 255] width 32 height 13
click at [174, 249] on input "10 - 49" at bounding box center [169, 254] width 10 height 10
checkbox input "true"
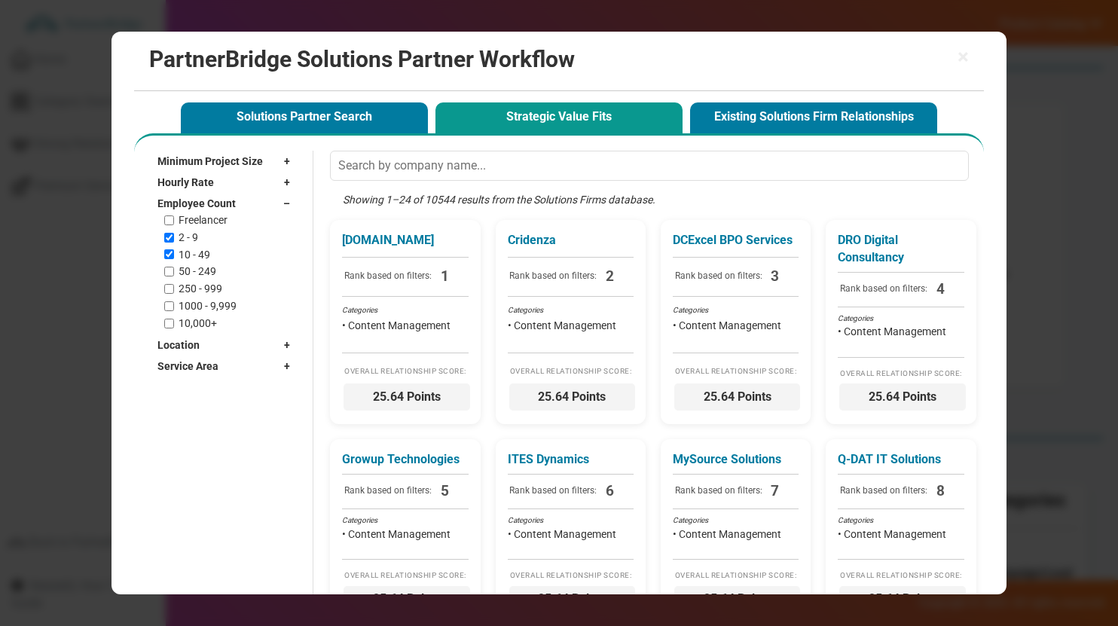
click at [200, 271] on label "50 - 249" at bounding box center [198, 271] width 38 height 13
click at [174, 271] on input "50 - 249" at bounding box center [169, 272] width 10 height 10
checkbox input "true"
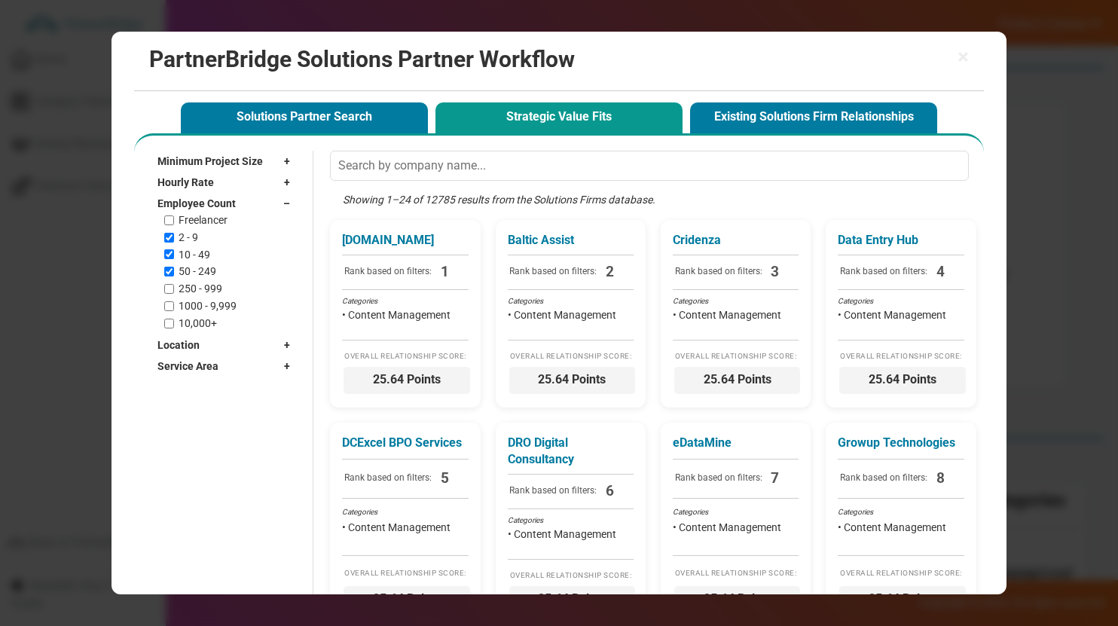
click at [202, 198] on span "Employee Count" at bounding box center [196, 203] width 78 height 15
click at [201, 237] on div "Service Area +" at bounding box center [227, 245] width 140 height 21
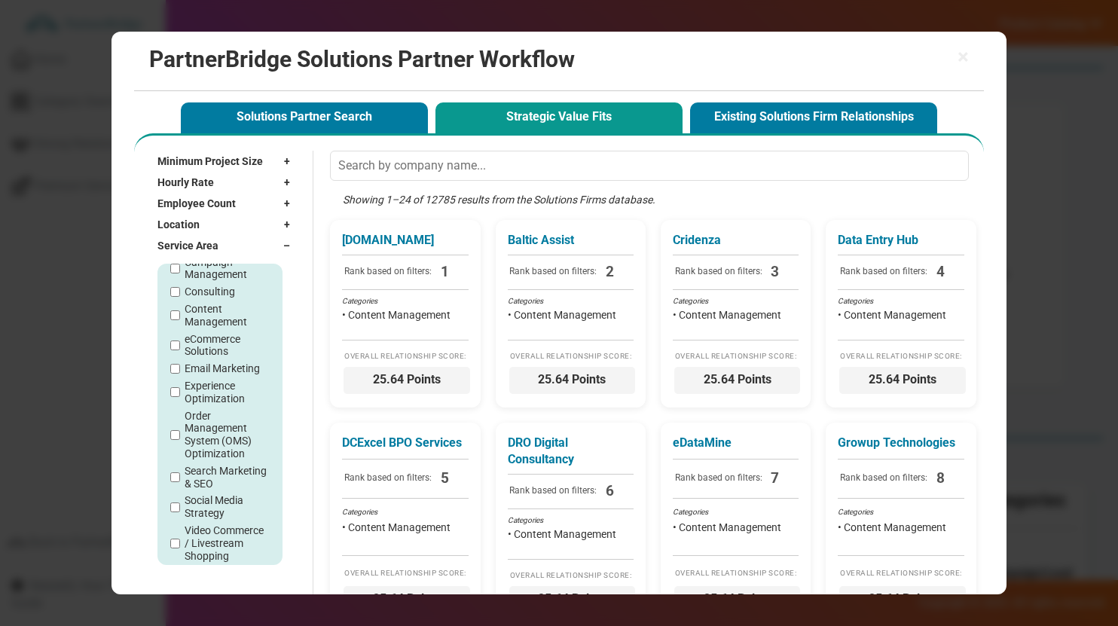
scroll to position [129, 0]
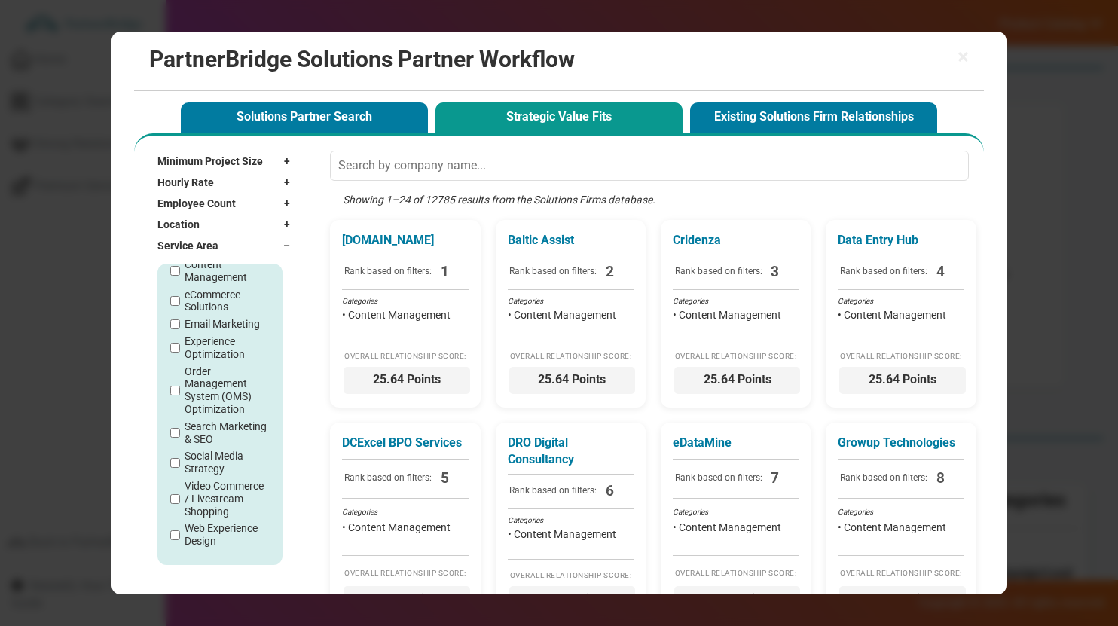
click at [203, 538] on label "Web Experience Design" at bounding box center [227, 535] width 85 height 26
click at [180, 538] on input "Web Experience Design" at bounding box center [175, 535] width 10 height 10
checkbox input "true"
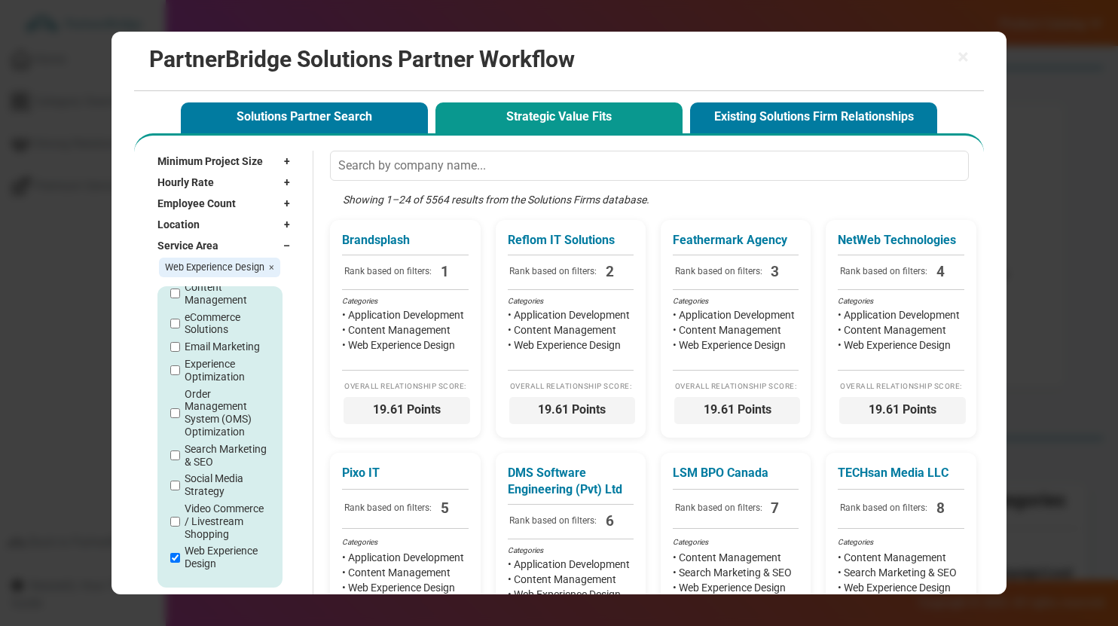
click at [240, 231] on div "Location +" at bounding box center [227, 224] width 140 height 21
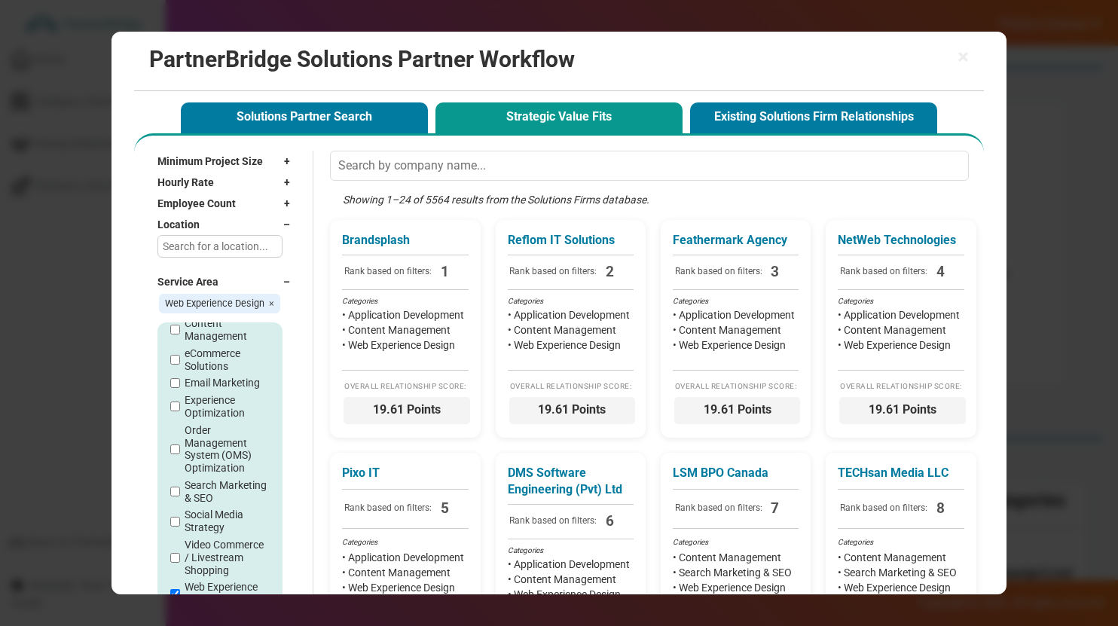
click at [222, 245] on input "text" at bounding box center [219, 246] width 124 height 23
type input "Atlanta"
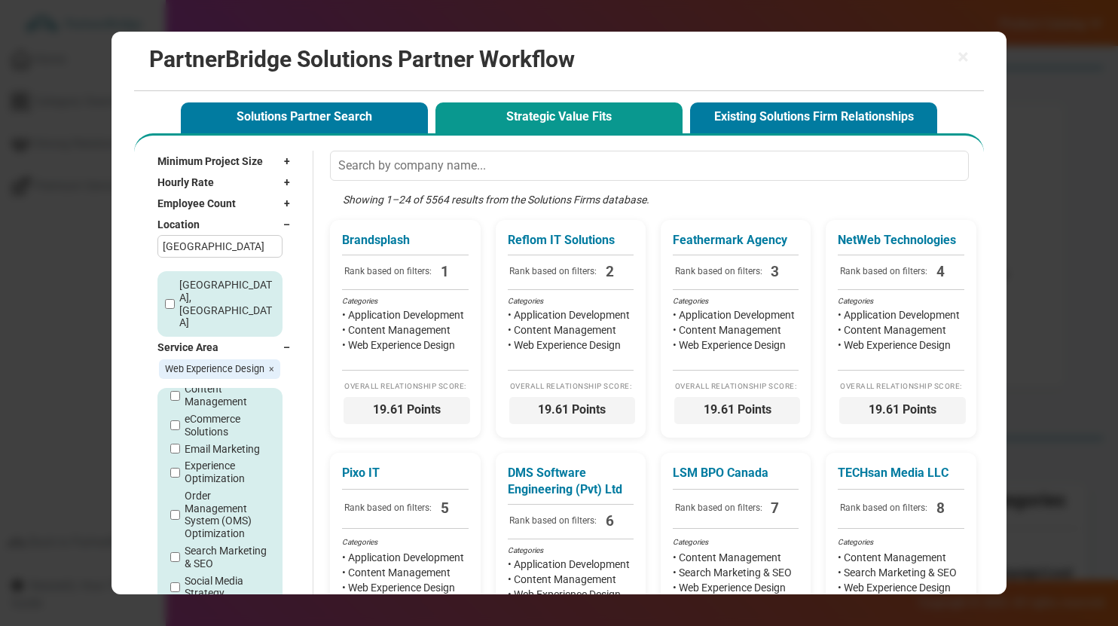
click at [200, 283] on label "Atlanta, GA" at bounding box center [228, 304] width 99 height 50
click at [175, 299] on input "Atlanta, GA" at bounding box center [170, 304] width 10 height 10
checkbox input "true"
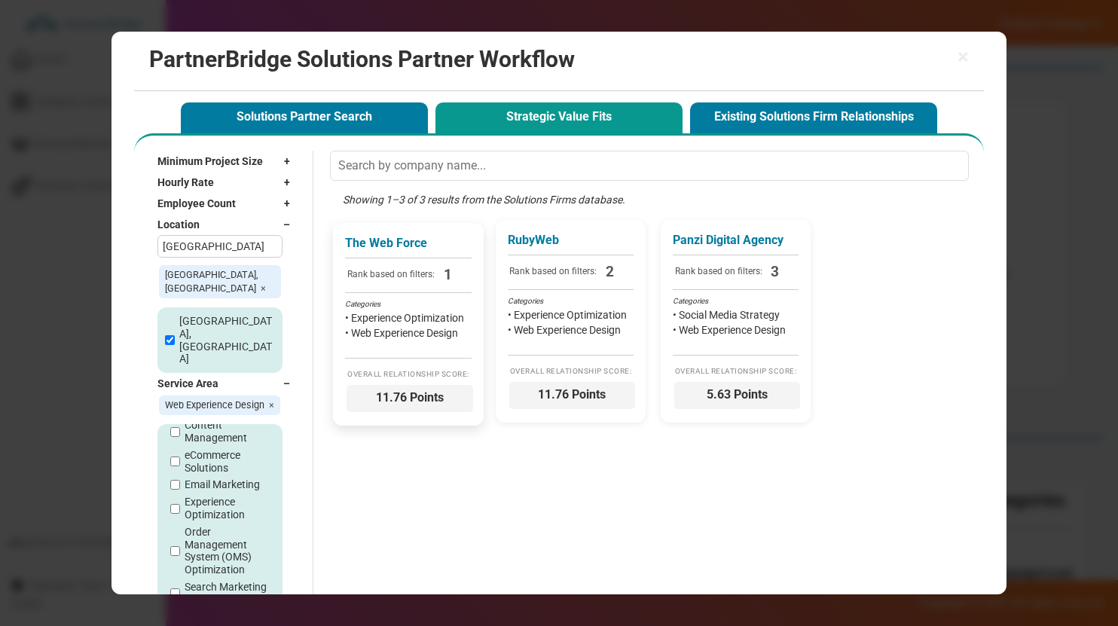
click at [407, 338] on li "• Web Experience Design" at bounding box center [408, 333] width 126 height 15
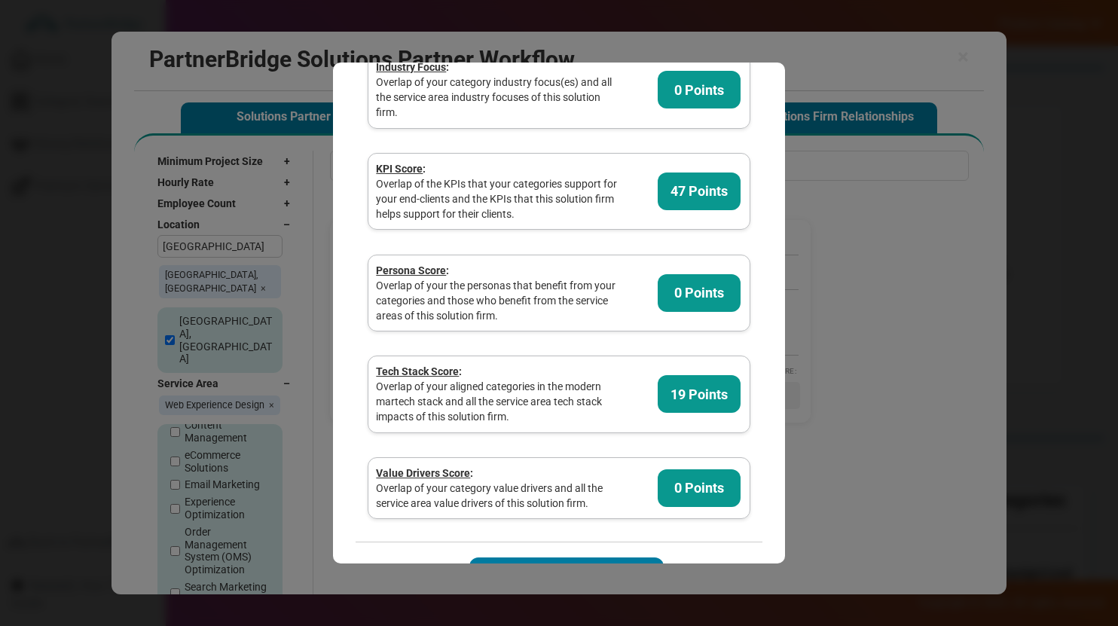
scroll to position [0, 0]
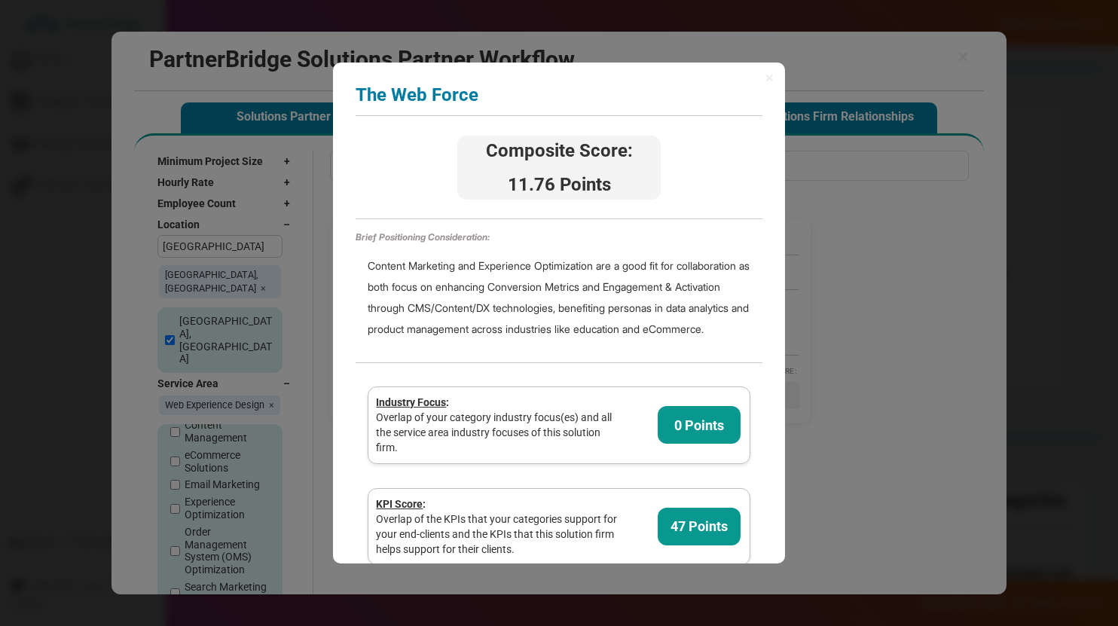
click at [762, 69] on div "× The Web Force Analyzing partner score... Composite Score: 11.76 Points Brief …" at bounding box center [559, 313] width 452 height 501
click at [766, 71] on span "×" at bounding box center [770, 77] width 8 height 15
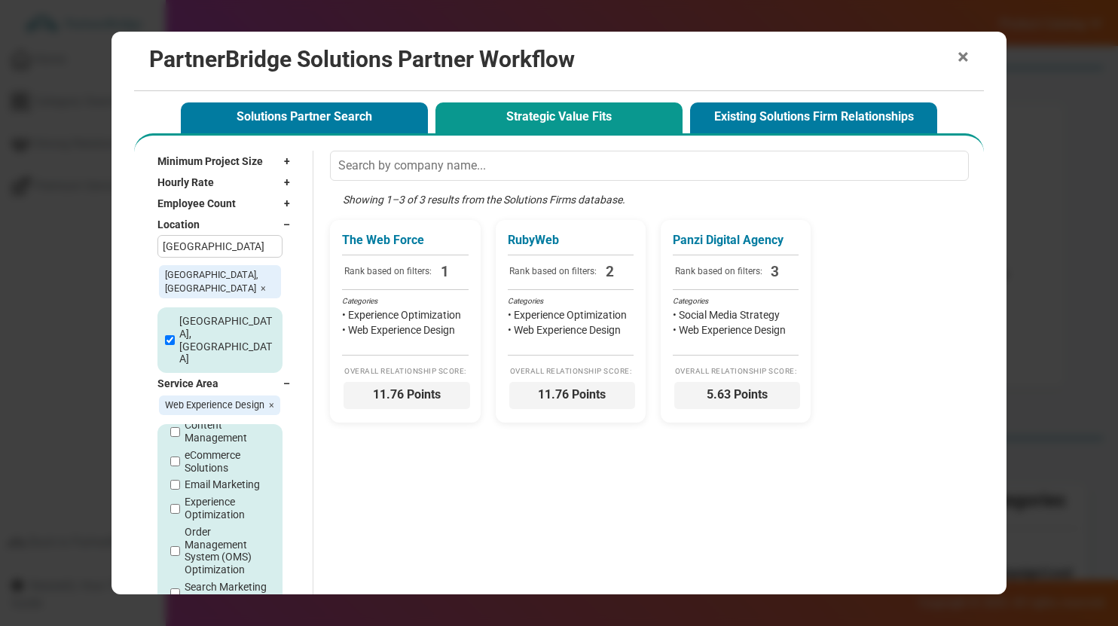
click at [968, 57] on span "×" at bounding box center [963, 57] width 11 height 21
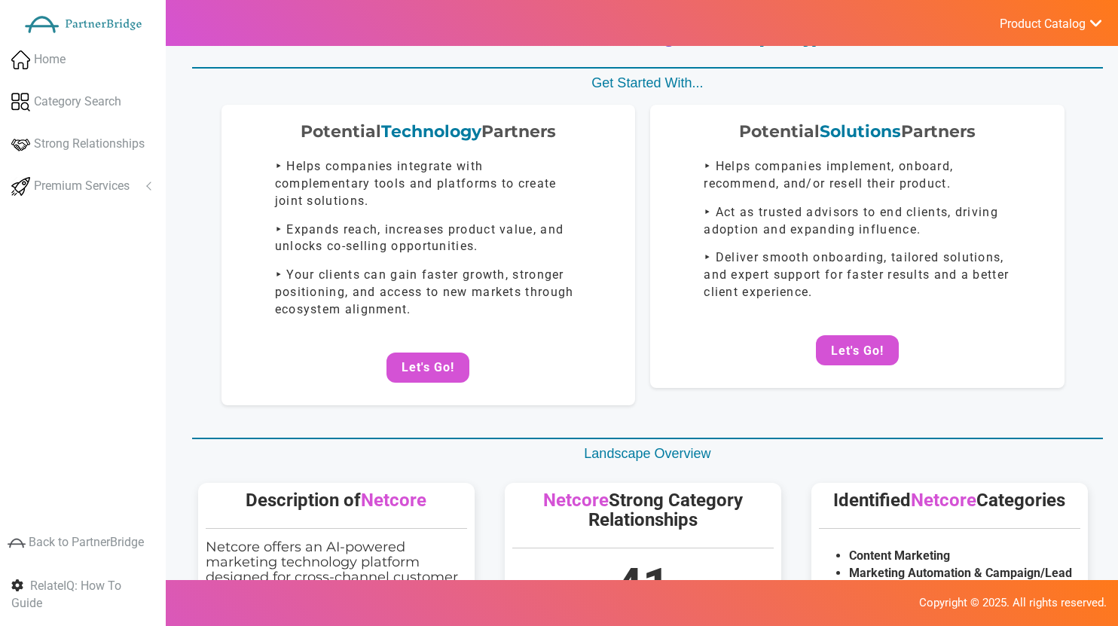
click at [1026, 26] on span "Product Catalog" at bounding box center [1043, 24] width 86 height 15
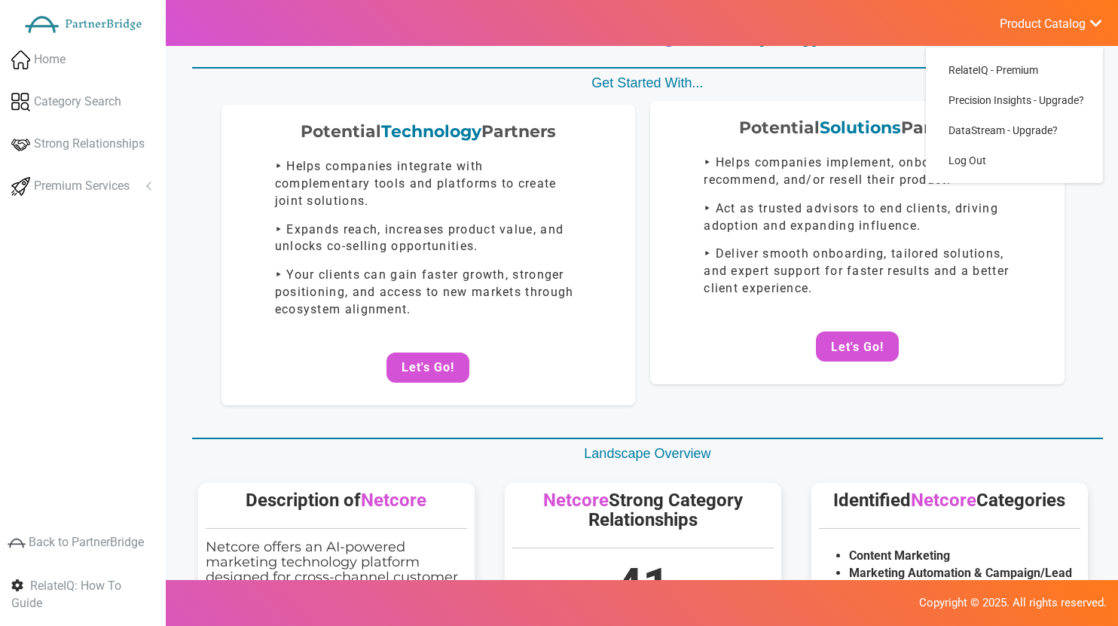
click at [949, 183] on p "‣ Helps companies implement, onboard, recommend, and/or resell their product." at bounding box center [857, 171] width 307 height 35
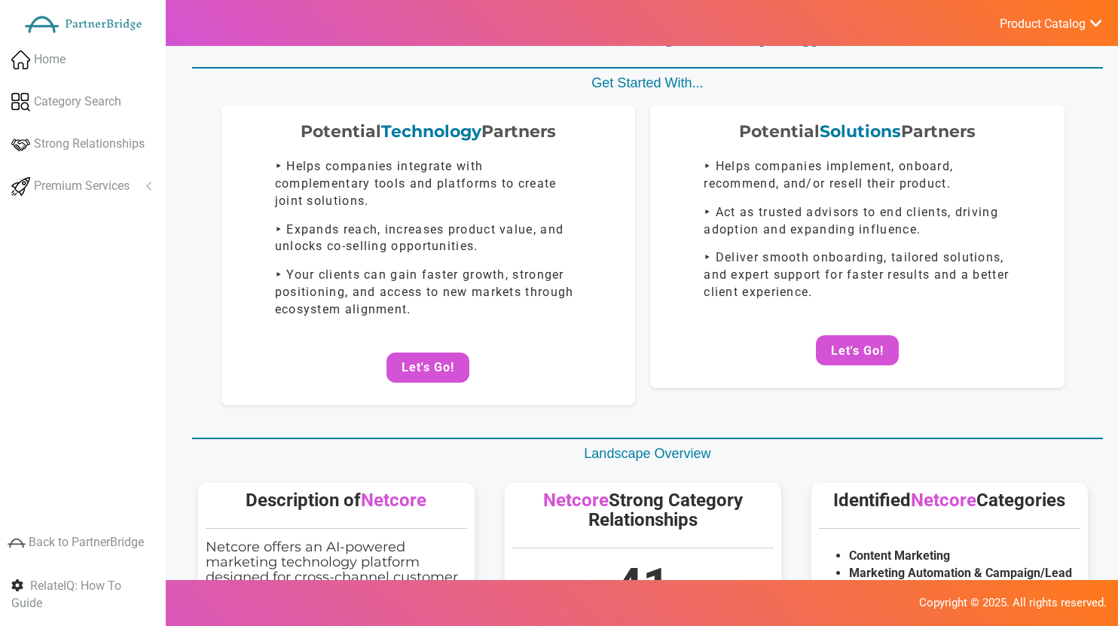
click at [1009, 33] on ul "Product Catalog RelateIQ - Premium Precision Insights - Upgrade? DataStream - U…" at bounding box center [1050, 23] width 135 height 46
click at [1021, 11] on ul "Product Catalog RelateIQ - Premium Precision Insights - Upgrade? DataStream - U…" at bounding box center [1050, 23] width 135 height 46
click at [1021, 19] on span "Product Catalog" at bounding box center [1043, 24] width 86 height 15
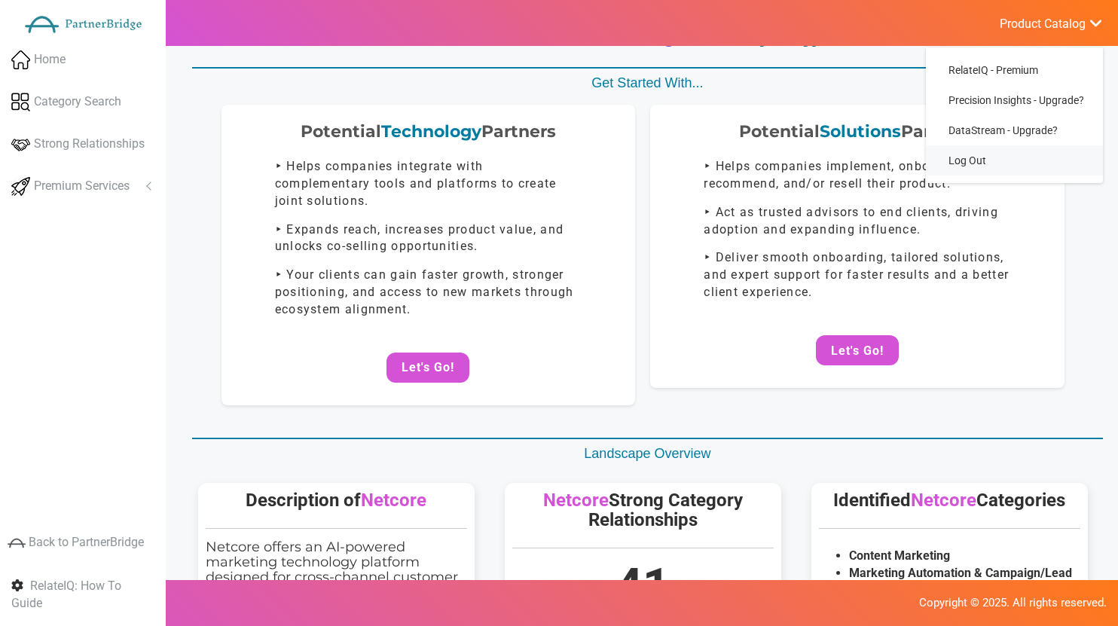
click at [974, 149] on link "Log Out" at bounding box center [1014, 160] width 177 height 30
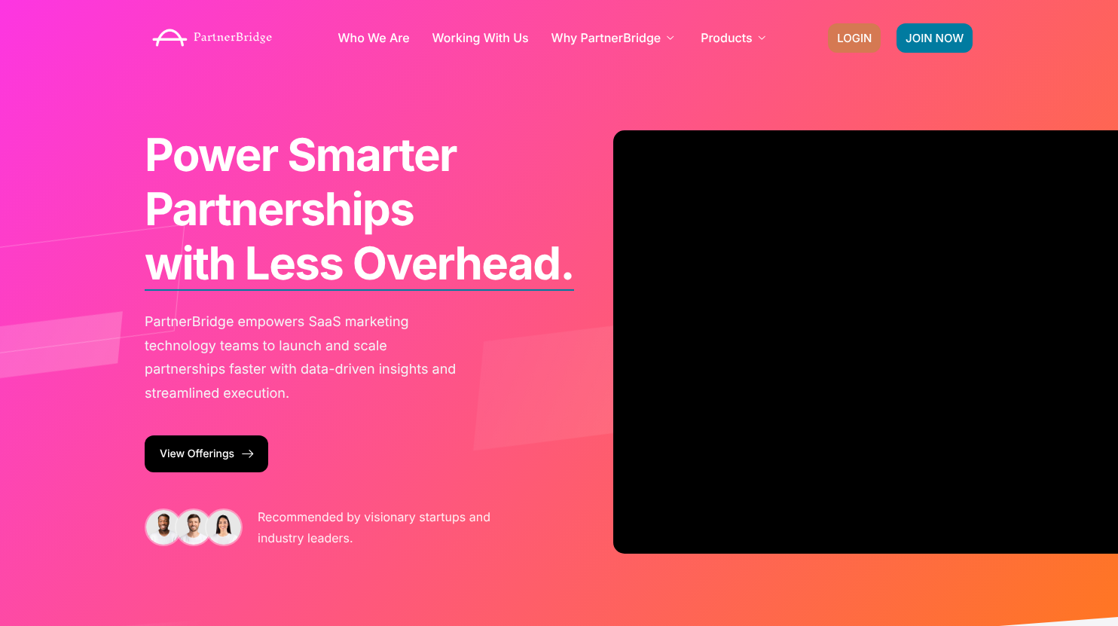
click at [844, 29] on link "LOGIN" at bounding box center [854, 37] width 53 height 29
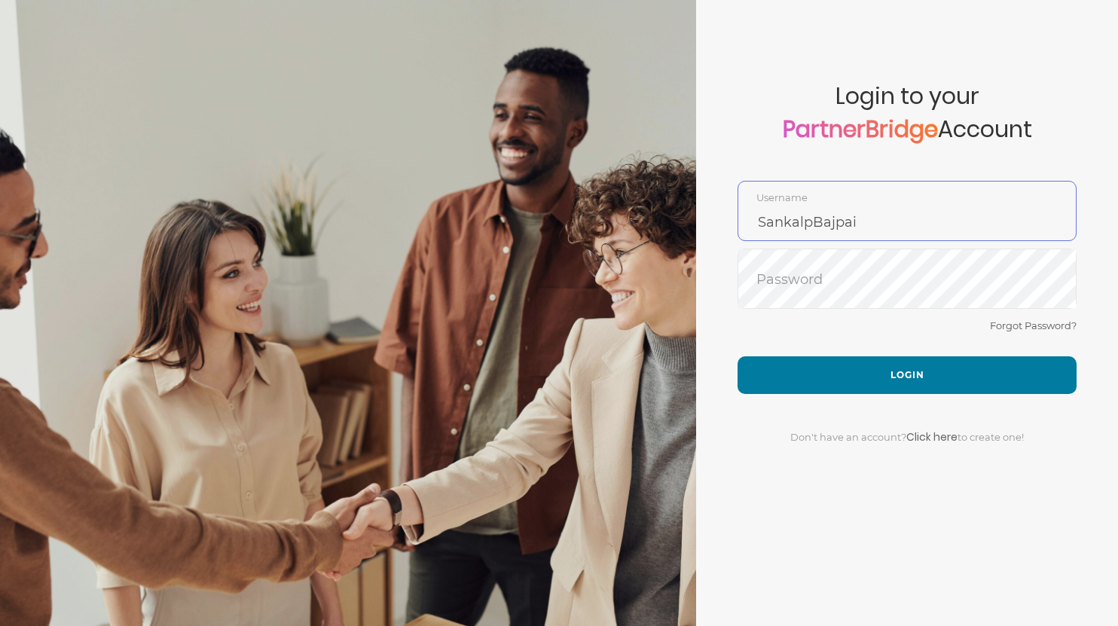
click at [888, 204] on input "SankalpBajpai" at bounding box center [907, 222] width 338 height 36
type input "DemoUser"
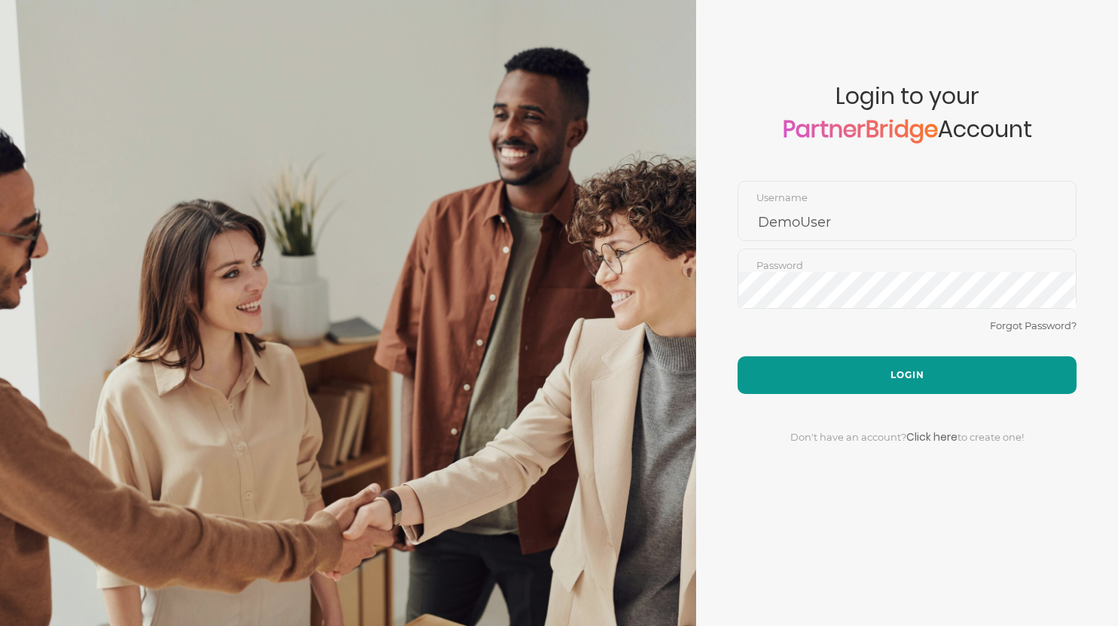
click at [877, 369] on button "Login" at bounding box center [907, 375] width 339 height 38
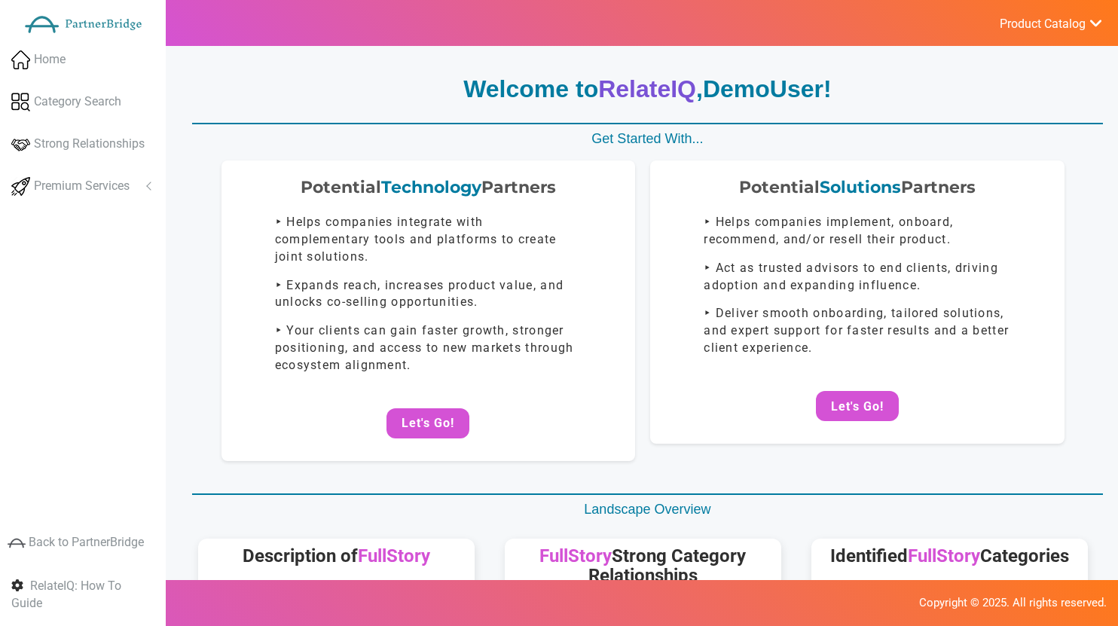
click at [1032, 6] on ul "Product Catalog RelateIQ - Premium Precision Insights - Launch DataStream - Upg…" at bounding box center [1050, 23] width 135 height 46
click at [1036, 26] on span "Product Catalog" at bounding box center [1043, 24] width 86 height 15
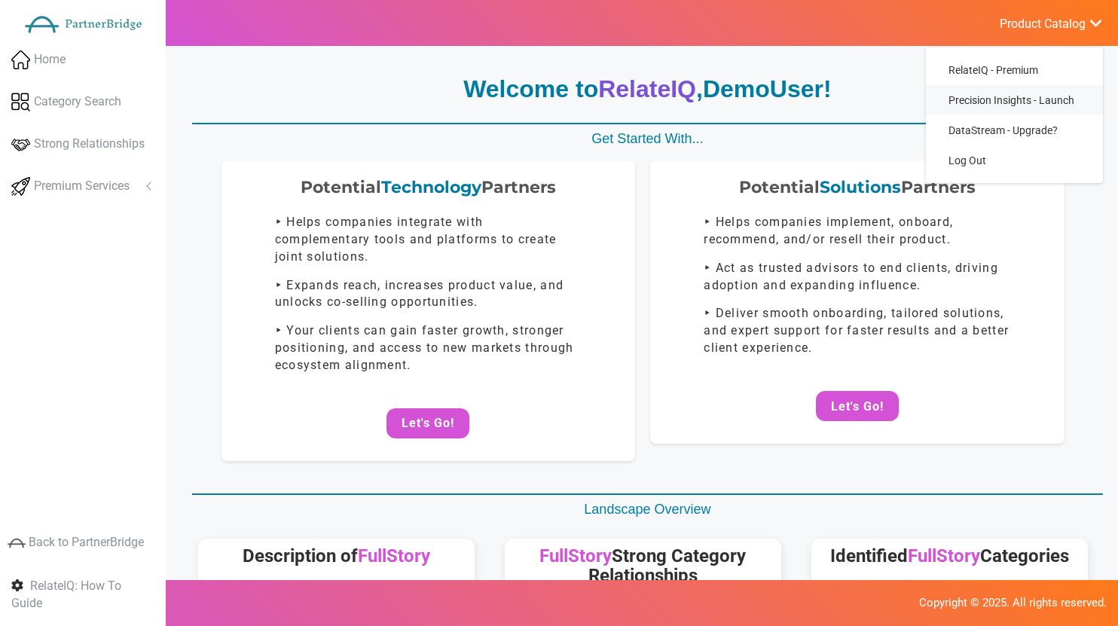
click at [1001, 103] on span "Precision Insights - Launch" at bounding box center [1012, 100] width 126 height 12
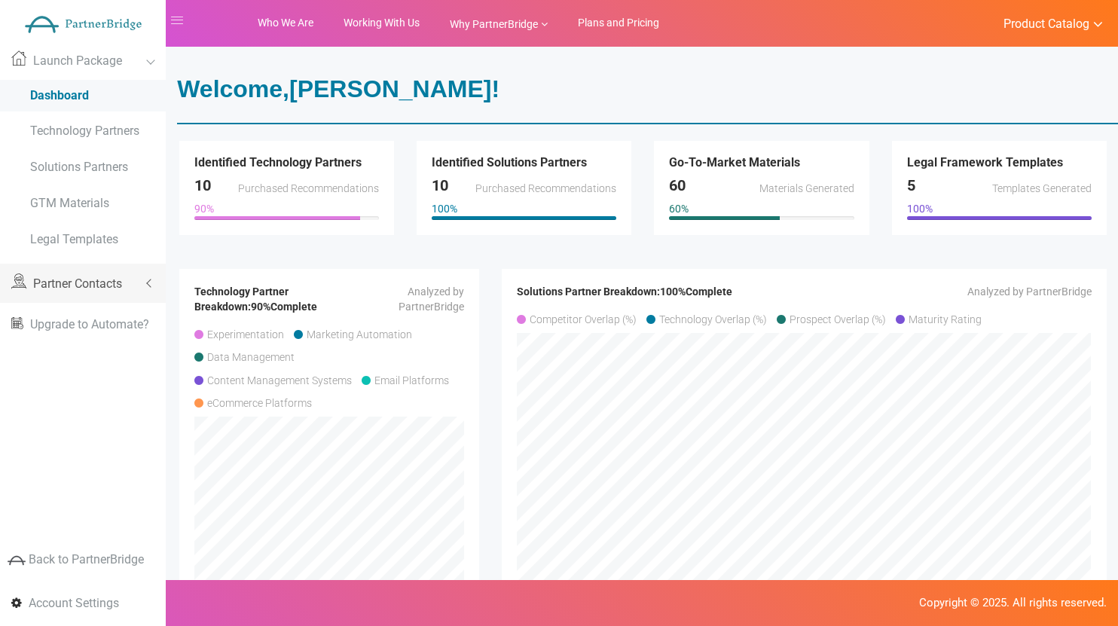
click at [109, 286] on span "Partner Contacts" at bounding box center [77, 284] width 89 height 14
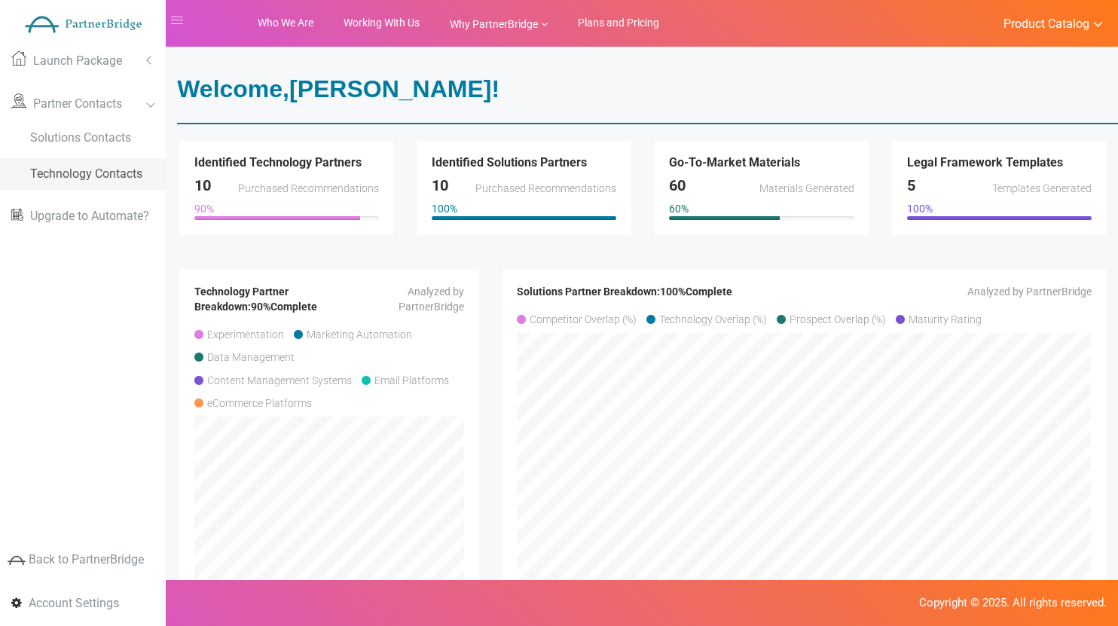
click at [87, 174] on span "Technology Contacts" at bounding box center [86, 174] width 112 height 14
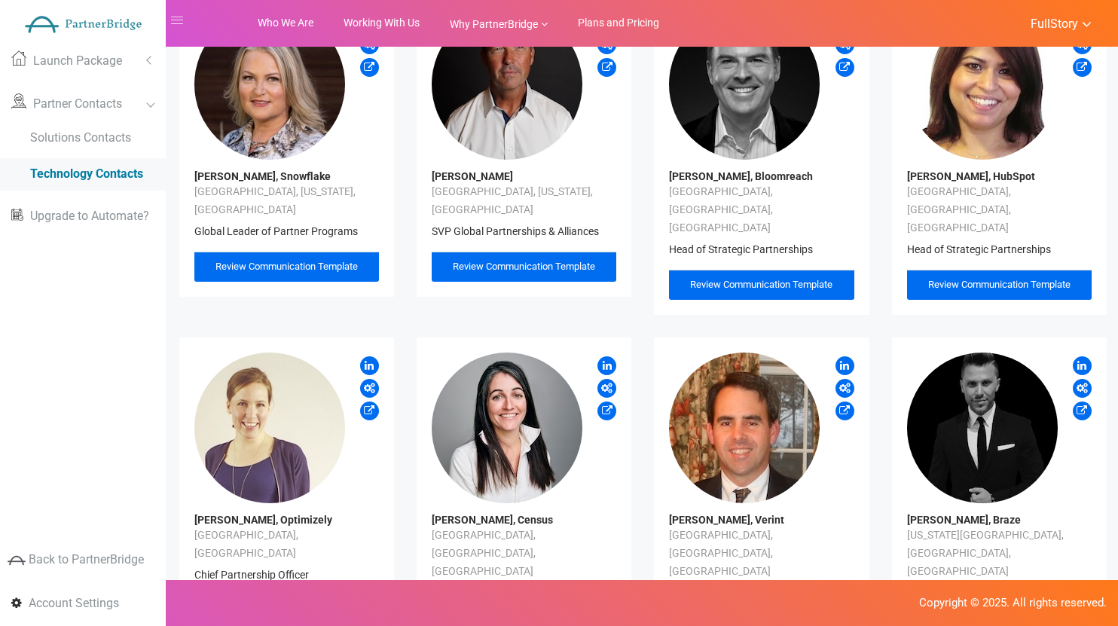
scroll to position [114, 0]
